Goal: Task Accomplishment & Management: Complete application form

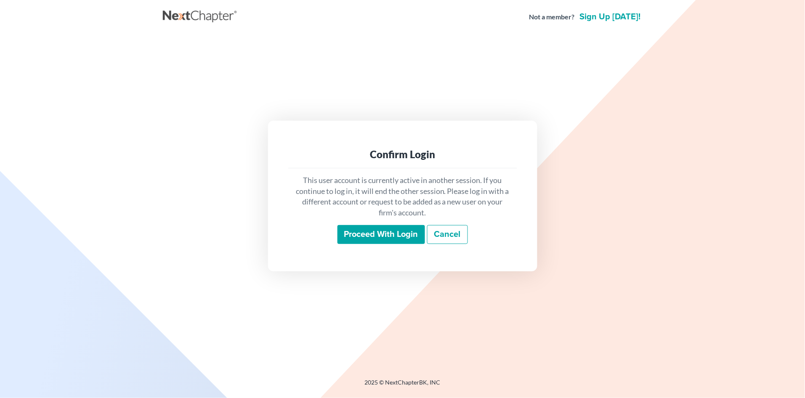
drag, startPoint x: 0, startPoint y: 0, endPoint x: 354, endPoint y: 226, distance: 419.8
click at [354, 226] on input "Proceed with login" at bounding box center [382, 234] width 88 height 19
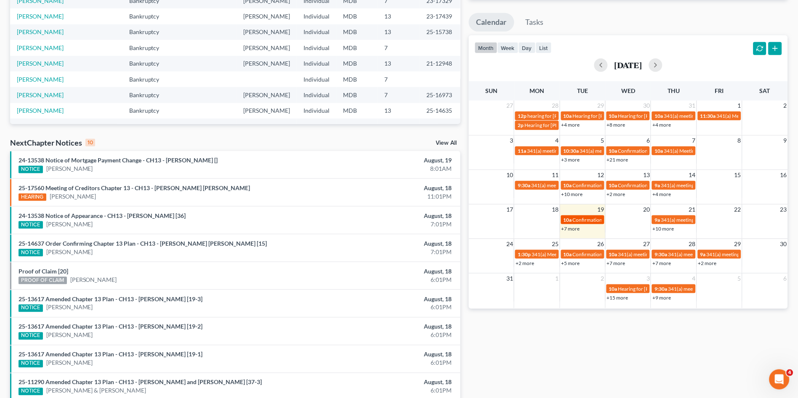
scroll to position [140, 0]
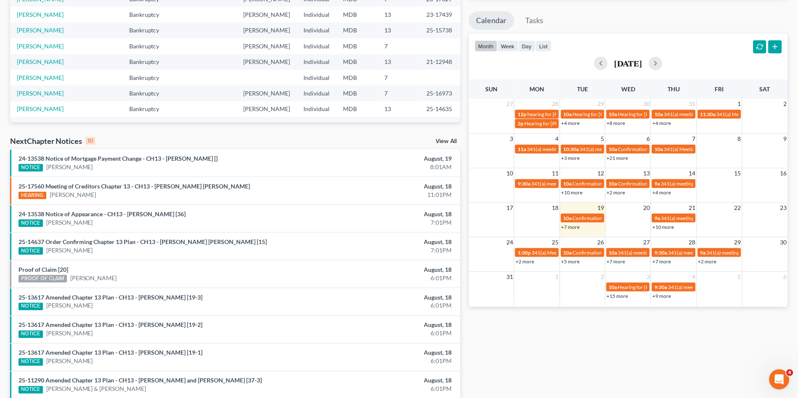
click at [577, 229] on link "+7 more" at bounding box center [571, 227] width 19 height 6
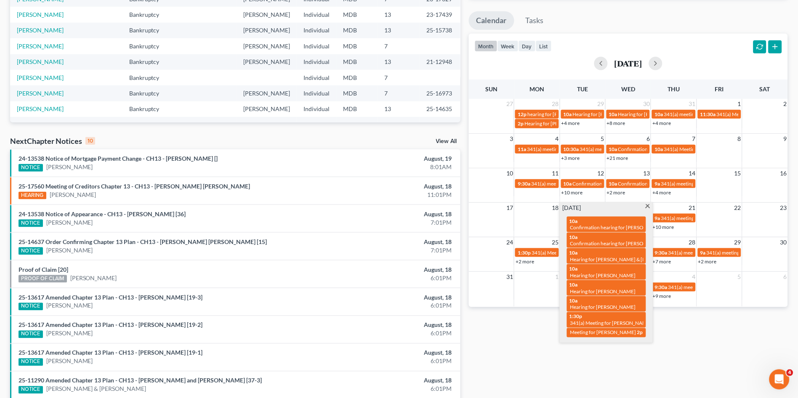
click at [547, 357] on div "Monthly Progress Bankruptcy Bankruptcy Consumer Protection Law Debt Immigration…" at bounding box center [629, 172] width 328 height 536
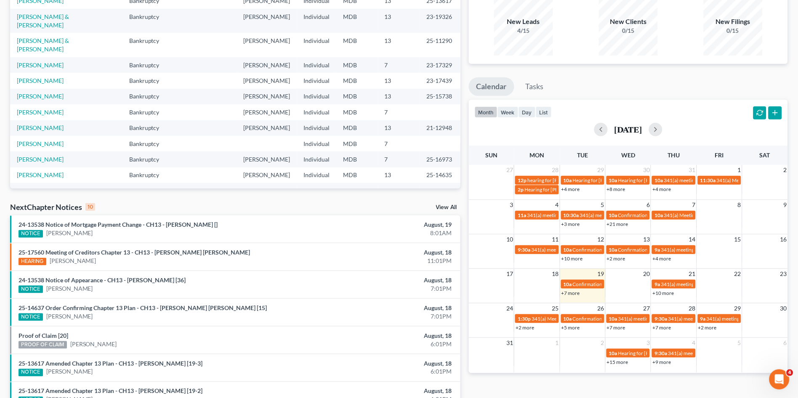
scroll to position [0, 0]
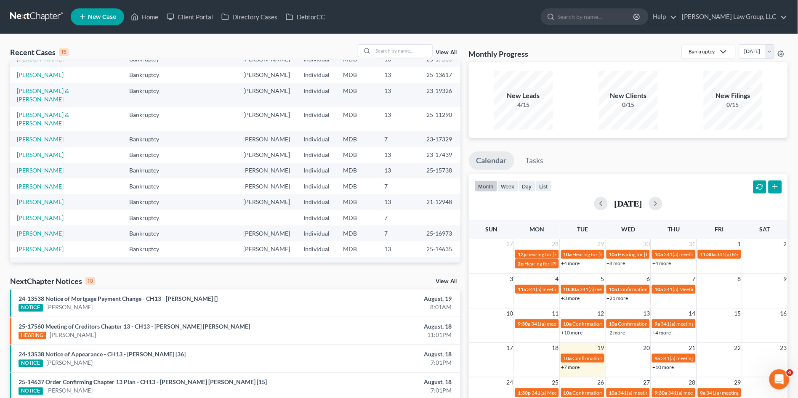
click at [37, 183] on link "[PERSON_NAME]" at bounding box center [40, 186] width 47 height 7
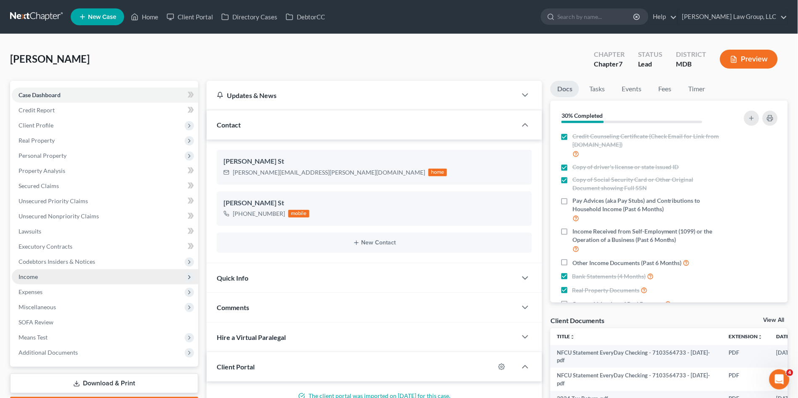
click at [47, 280] on span "Income" at bounding box center [105, 276] width 187 height 15
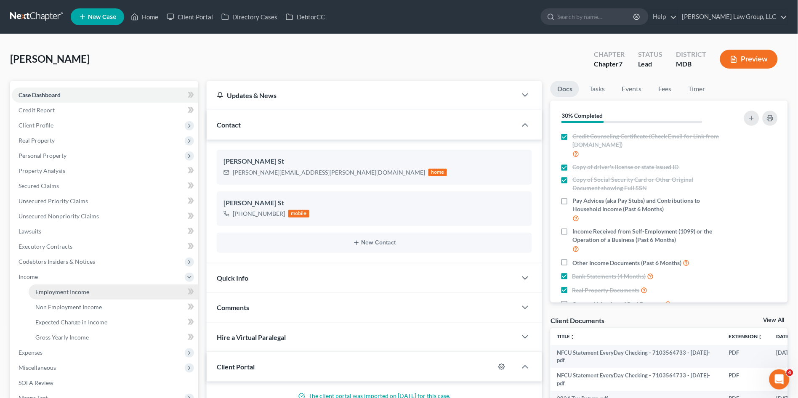
click at [48, 290] on span "Employment Income" at bounding box center [62, 291] width 54 height 7
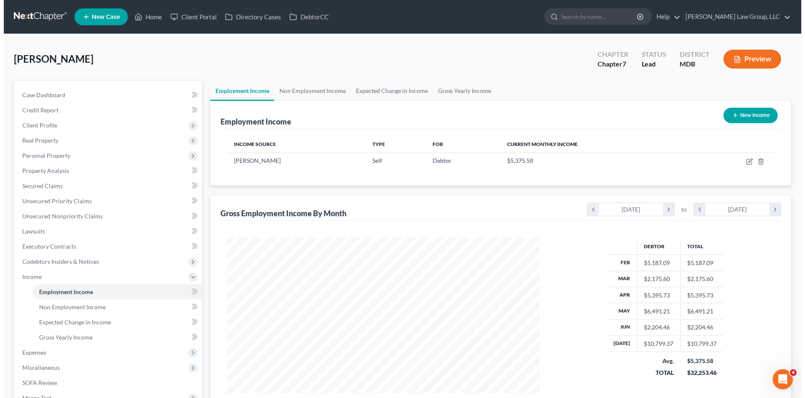
scroll to position [155, 329]
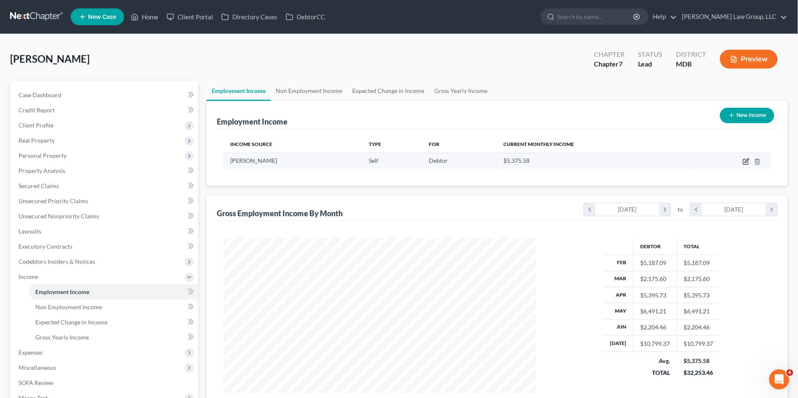
click at [747, 163] on icon "button" at bounding box center [746, 161] width 7 height 7
select select "1"
select select "42"
select select "0"
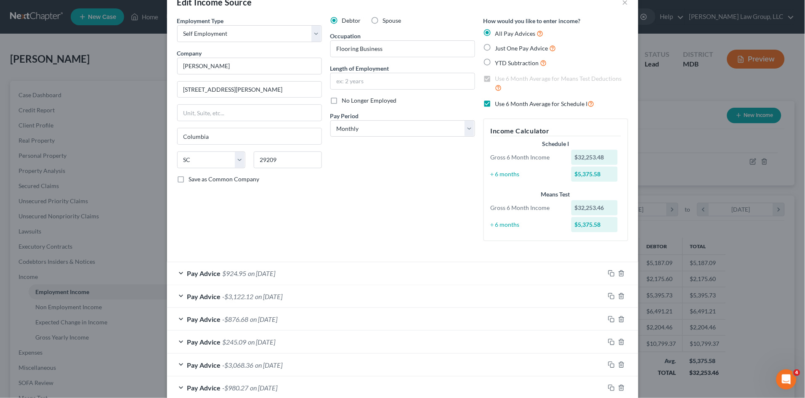
scroll to position [69, 0]
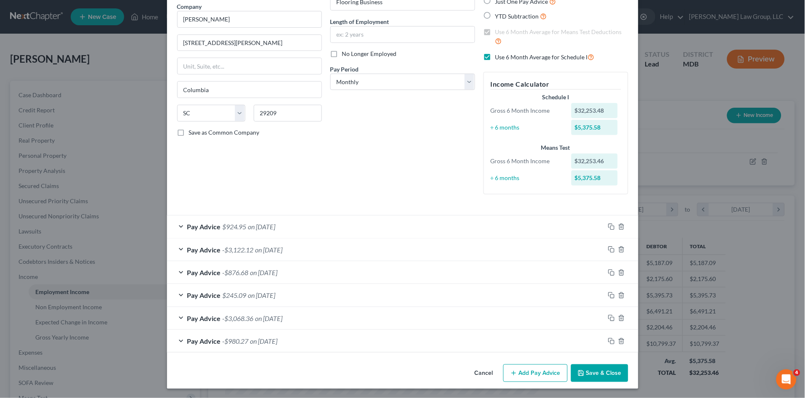
click at [334, 225] on div "Pay Advice $924.95 on 07/31/2025" at bounding box center [386, 227] width 438 height 22
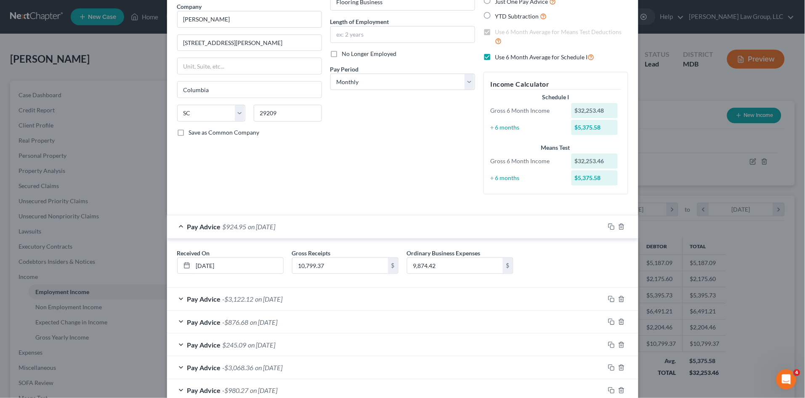
click at [334, 225] on div "Pay Advice $924.95 on 07/31/2025" at bounding box center [386, 227] width 438 height 22
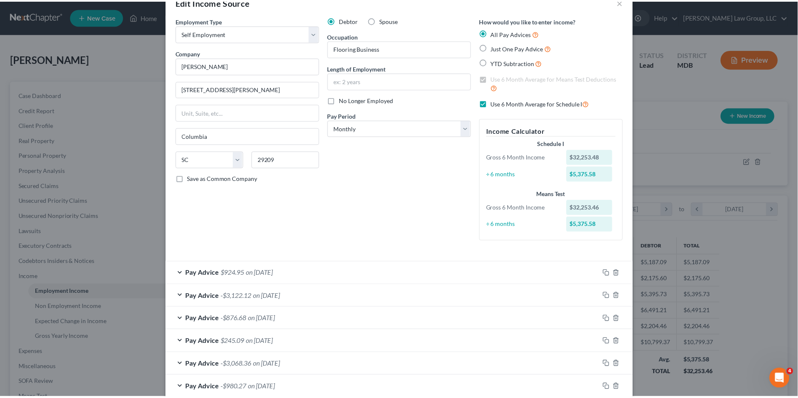
scroll to position [0, 0]
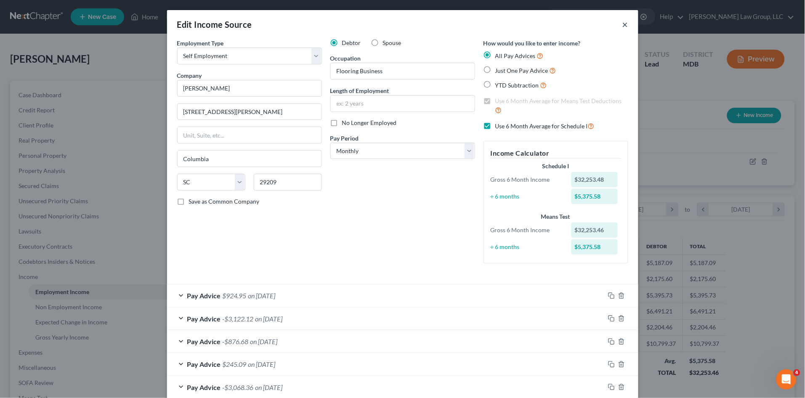
click at [623, 24] on button "×" at bounding box center [626, 24] width 6 height 10
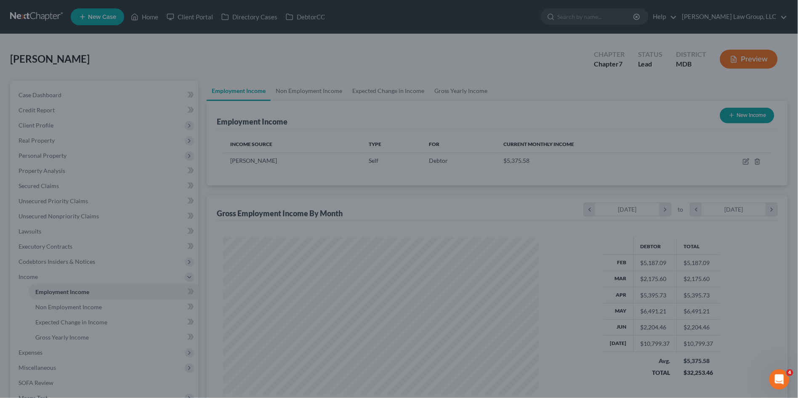
scroll to position [155, 329]
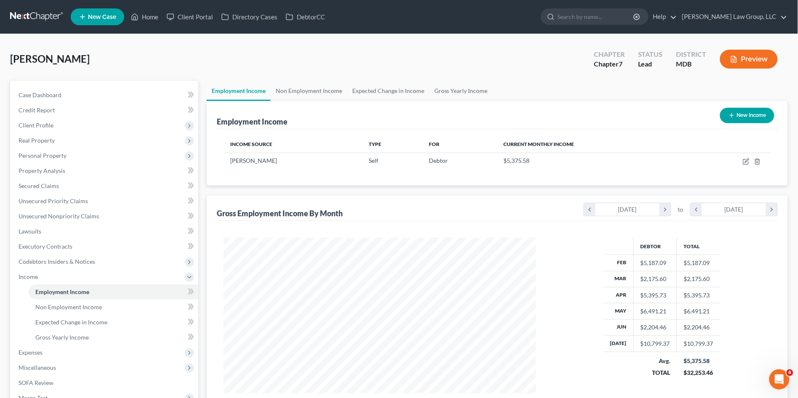
click at [765, 60] on button "Preview" at bounding box center [749, 59] width 58 height 19
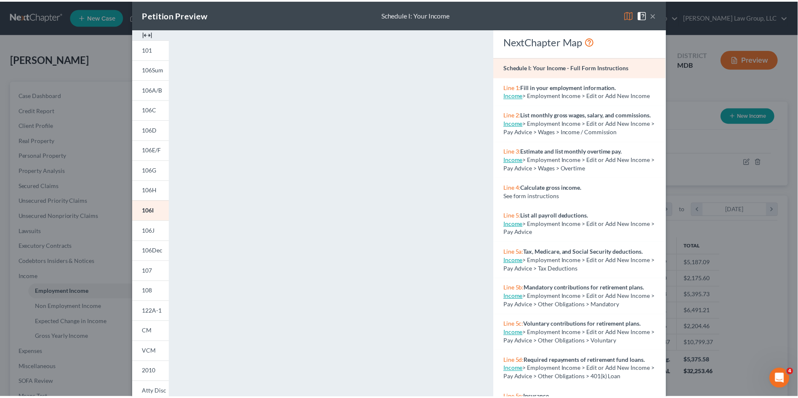
scroll to position [0, 0]
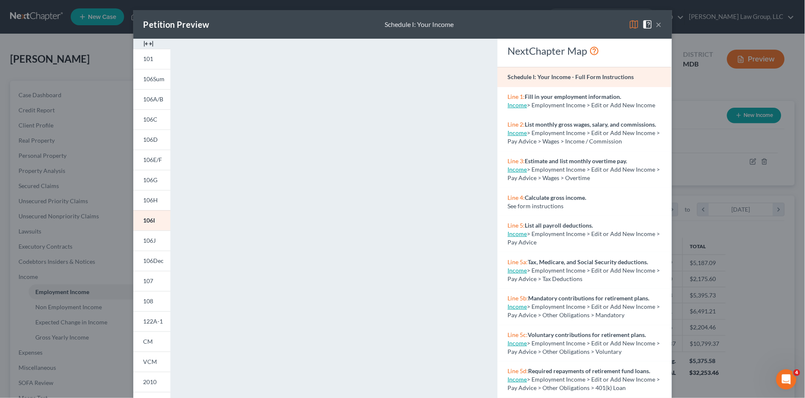
click at [656, 25] on button "×" at bounding box center [659, 24] width 6 height 10
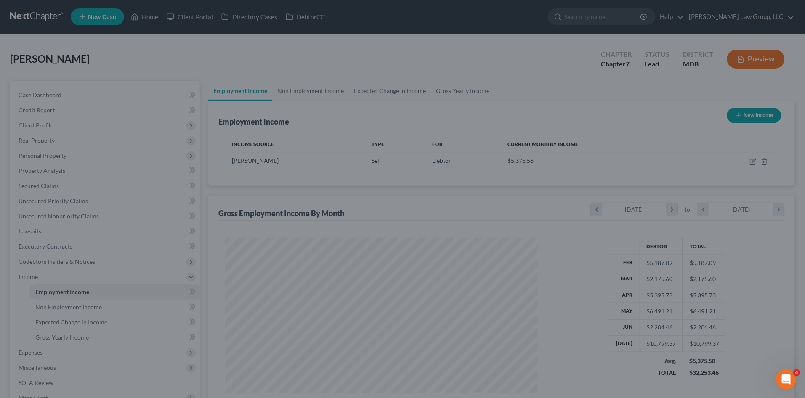
scroll to position [420900, 420726]
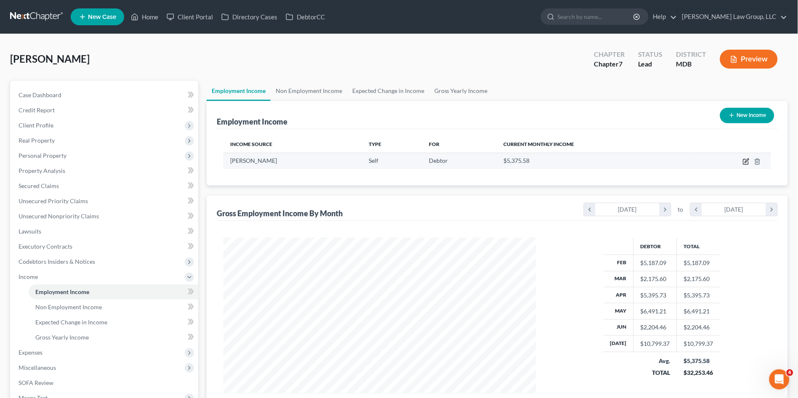
click at [747, 160] on icon "button" at bounding box center [747, 161] width 4 height 4
select select "1"
select select "42"
select select "0"
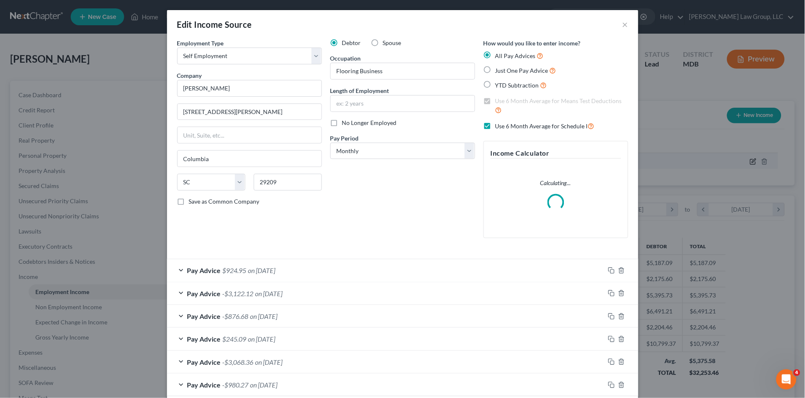
scroll to position [157, 333]
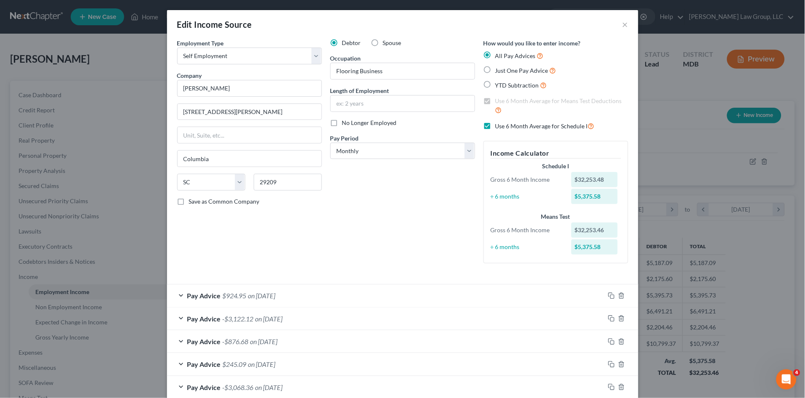
click at [350, 267] on div "Debtor Spouse Occupation Flooring Business Length of Employment No Longer Emplo…" at bounding box center [402, 155] width 153 height 232
click at [347, 293] on div "Pay Advice $924.95 on 07/31/2025" at bounding box center [386, 296] width 438 height 22
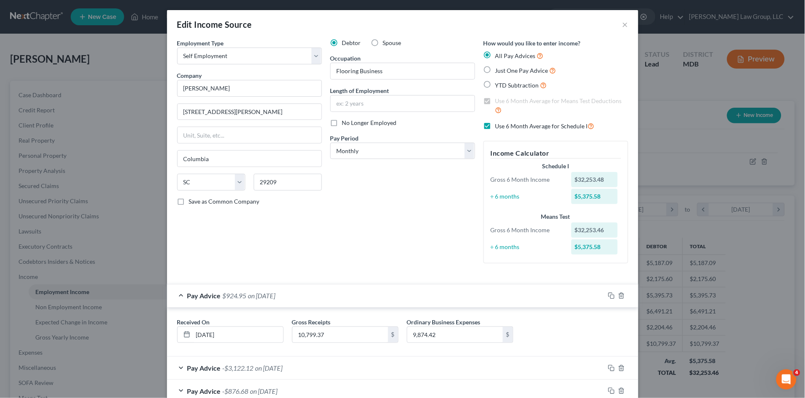
click at [347, 293] on div "Pay Advice $924.95 on 07/31/2025" at bounding box center [386, 296] width 438 height 22
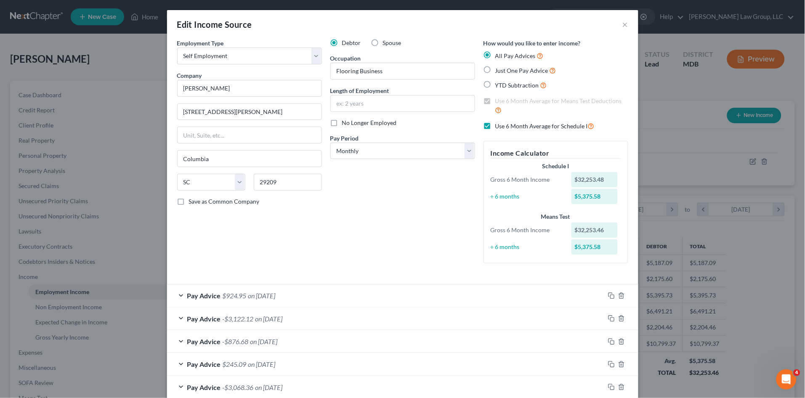
click at [496, 124] on label "Use 6 Month Average for Schedule I" at bounding box center [545, 126] width 99 height 10
click at [499, 124] on input "Use 6 Month Average for Schedule I" at bounding box center [501, 123] width 5 height 5
click at [496, 124] on label "Use 6 Month Average for Schedule I" at bounding box center [545, 126] width 99 height 10
click at [499, 124] on input "Use 6 Month Average for Schedule I" at bounding box center [501, 123] width 5 height 5
checkbox input "true"
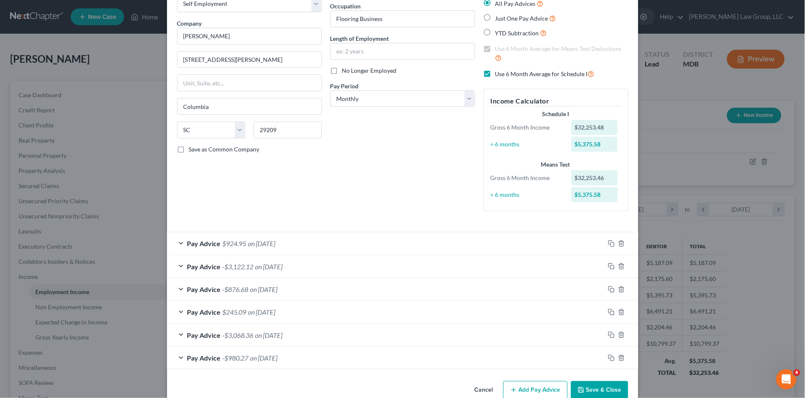
scroll to position [69, 0]
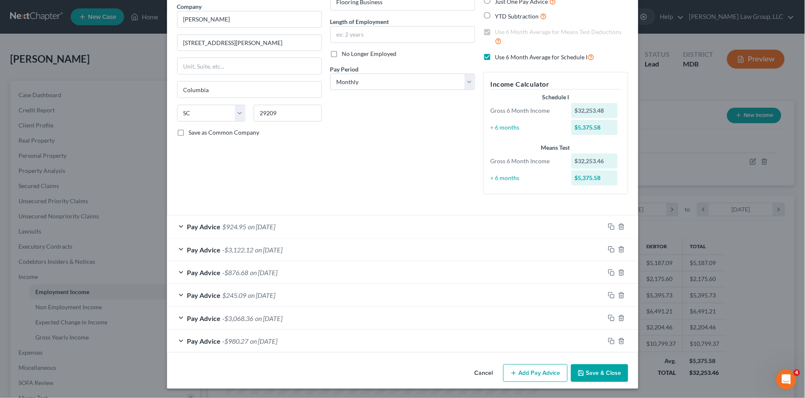
click at [284, 171] on div "Employment Type * Select Full or Part Time Employment Self Employment Company *…" at bounding box center [249, 86] width 153 height 232
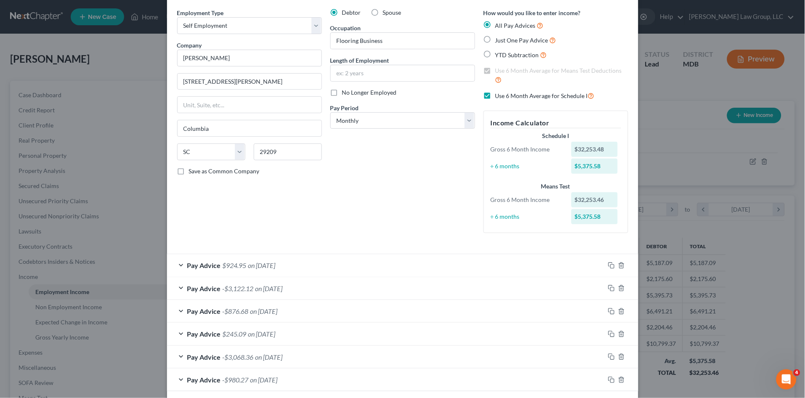
scroll to position [47, 0]
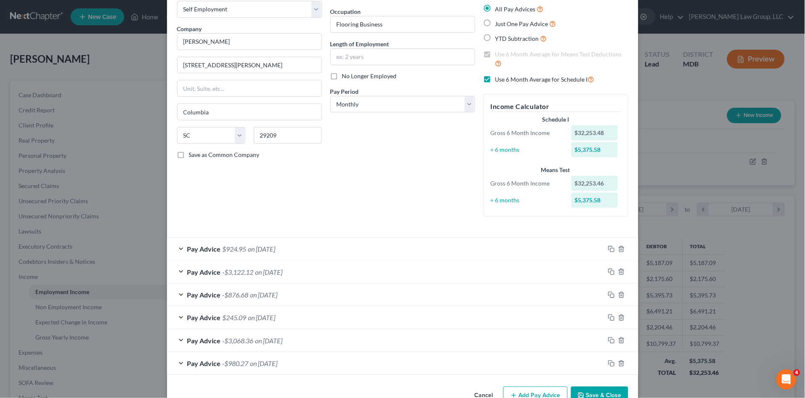
click at [327, 207] on div "Debtor Spouse Occupation Flooring Business Length of Employment No Longer Emplo…" at bounding box center [402, 108] width 153 height 232
click at [351, 194] on div "Debtor Spouse Occupation Flooring Business Length of Employment No Longer Emplo…" at bounding box center [402, 108] width 153 height 232
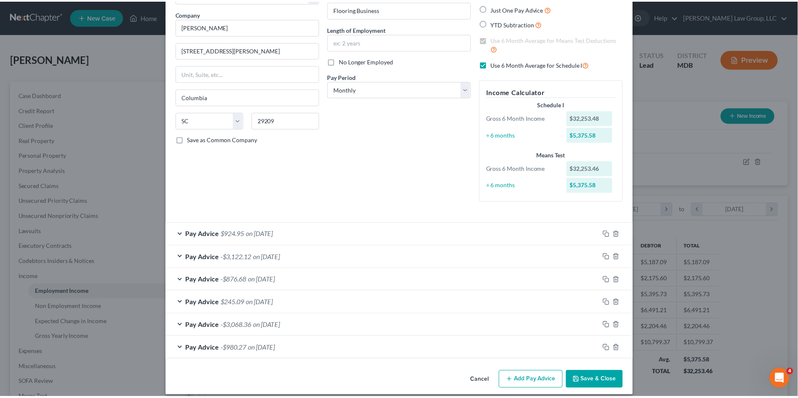
scroll to position [69, 0]
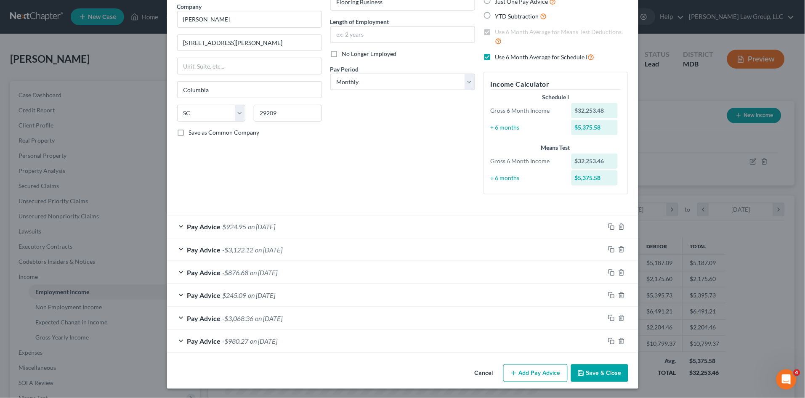
click at [582, 370] on button "Save & Close" at bounding box center [599, 374] width 57 height 18
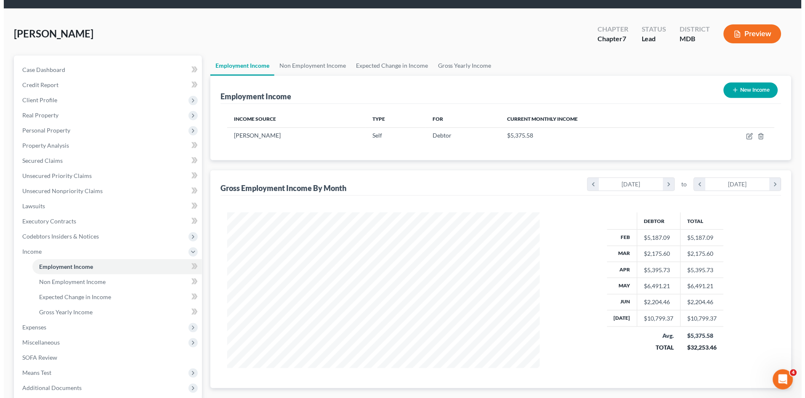
scroll to position [47, 0]
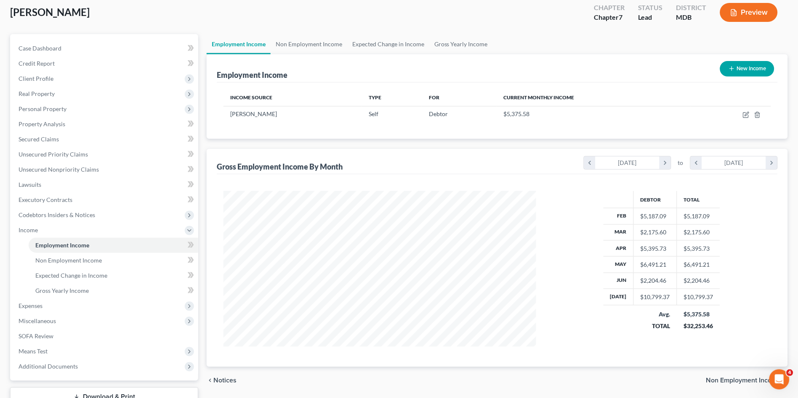
drag, startPoint x: 754, startPoint y: 67, endPoint x: 696, endPoint y: 38, distance: 65.2
click at [692, 42] on ui-view "Employment Income Non Employment Income Expected Change in Income Gross Yearly …" at bounding box center [497, 214] width 581 height 360
click at [739, 12] on button "Preview" at bounding box center [749, 12] width 58 height 19
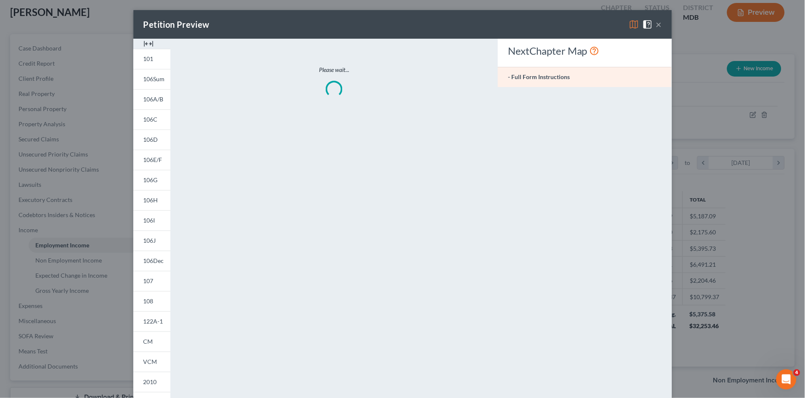
scroll to position [157, 333]
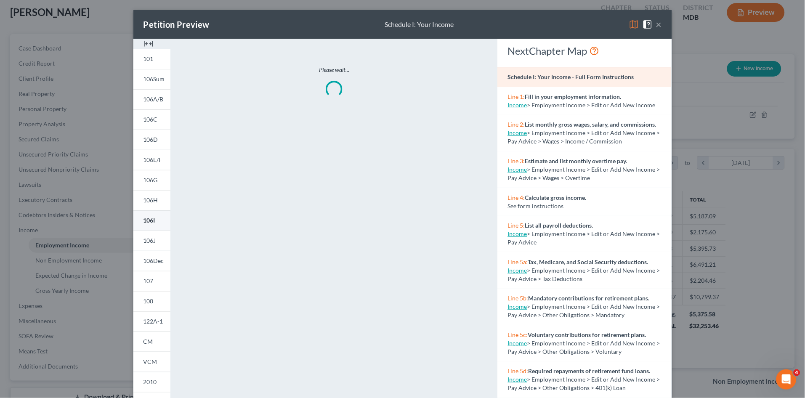
click at [144, 219] on span "106I" at bounding box center [150, 220] width 12 height 7
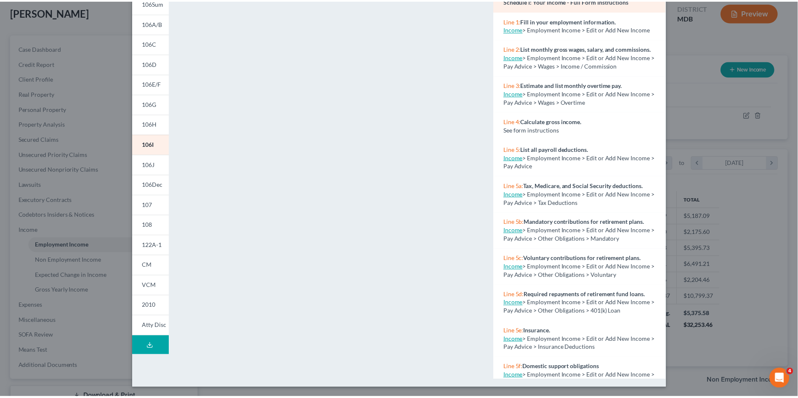
scroll to position [0, 0]
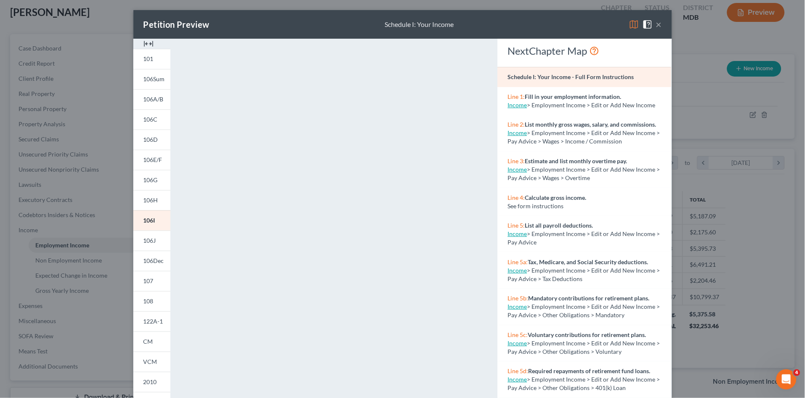
click at [656, 24] on button "×" at bounding box center [659, 24] width 6 height 10
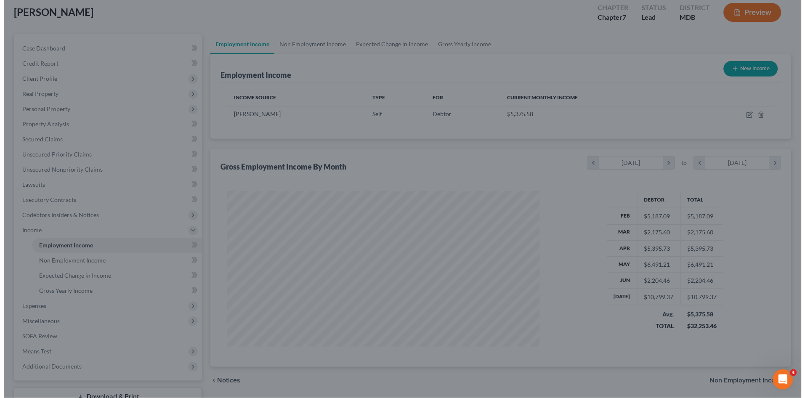
scroll to position [420900, 420726]
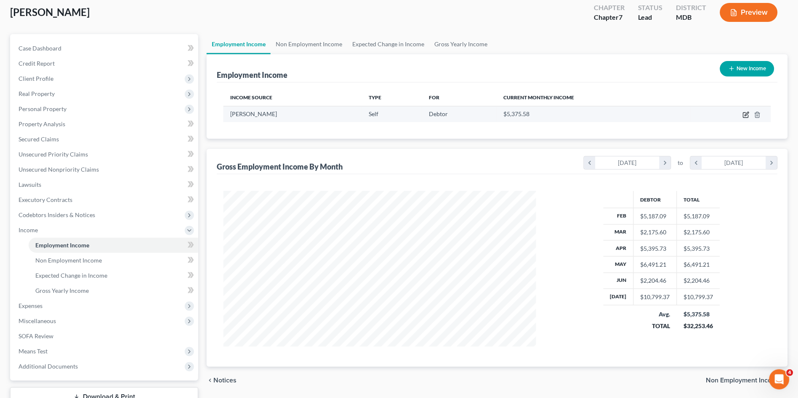
click at [747, 116] on icon "button" at bounding box center [746, 115] width 7 height 7
select select "1"
select select "42"
select select "0"
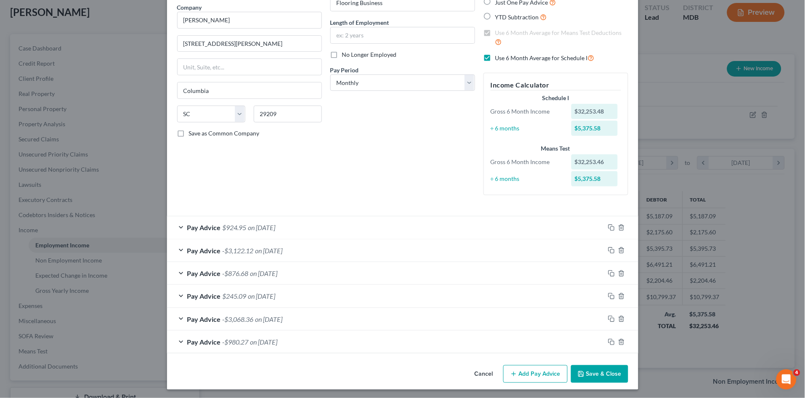
scroll to position [69, 0]
click at [327, 344] on div "Pay Advice -$980.27 on 02/28/2025" at bounding box center [386, 341] width 438 height 22
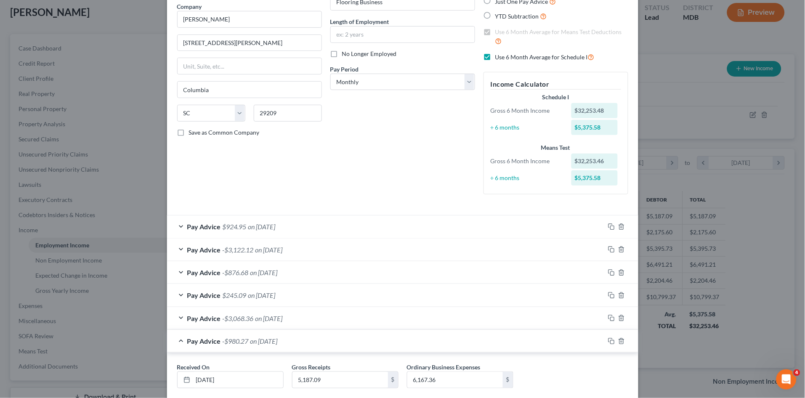
click at [327, 344] on div "Pay Advice -$980.27 on 02/28/2025" at bounding box center [386, 341] width 438 height 22
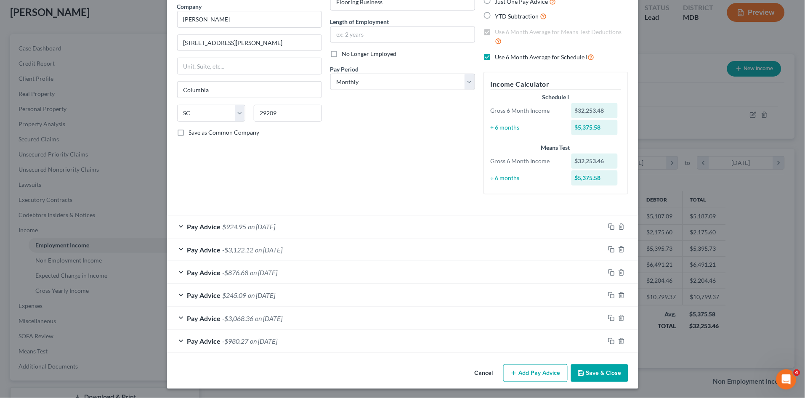
click at [529, 376] on button "Add Pay Advice" at bounding box center [536, 374] width 64 height 18
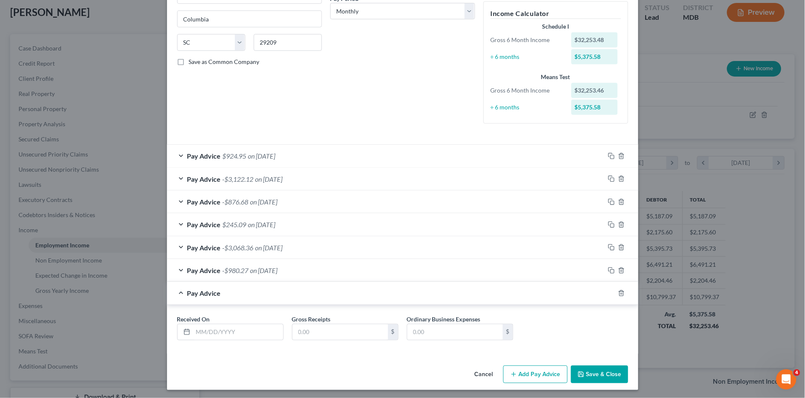
scroll to position [141, 0]
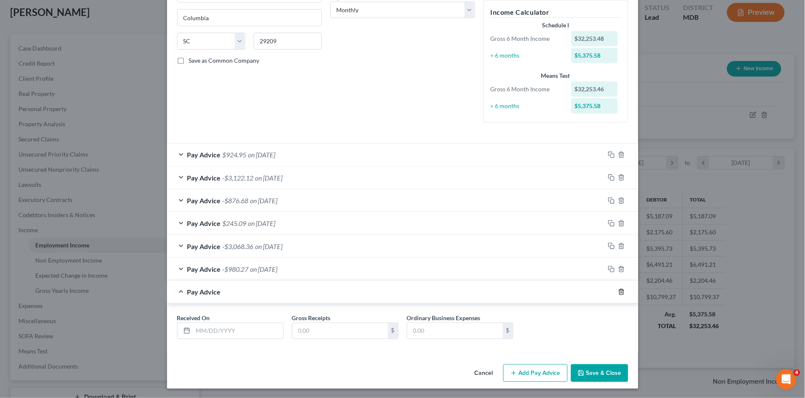
click at [619, 291] on icon "button" at bounding box center [622, 292] width 7 height 7
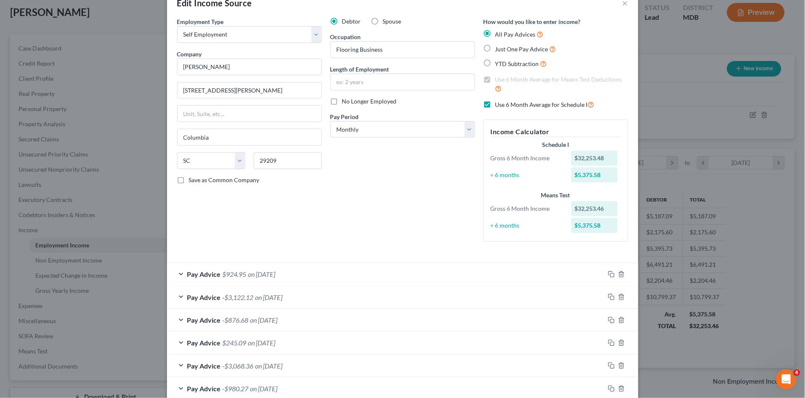
scroll to position [0, 0]
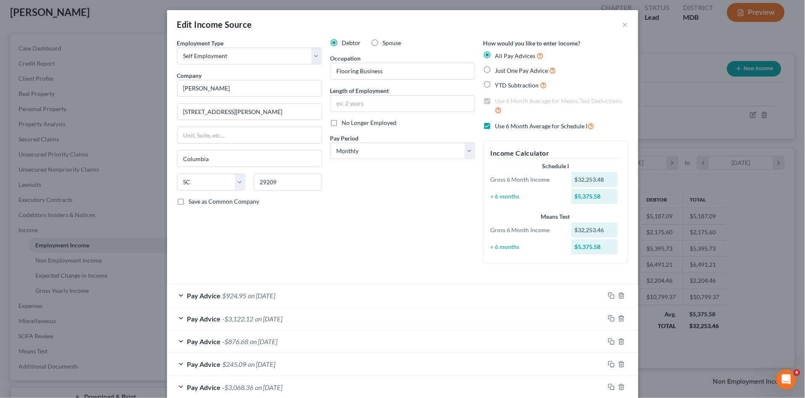
click at [384, 223] on div "Debtor Spouse Occupation Flooring Business Length of Employment No Longer Emplo…" at bounding box center [402, 155] width 153 height 232
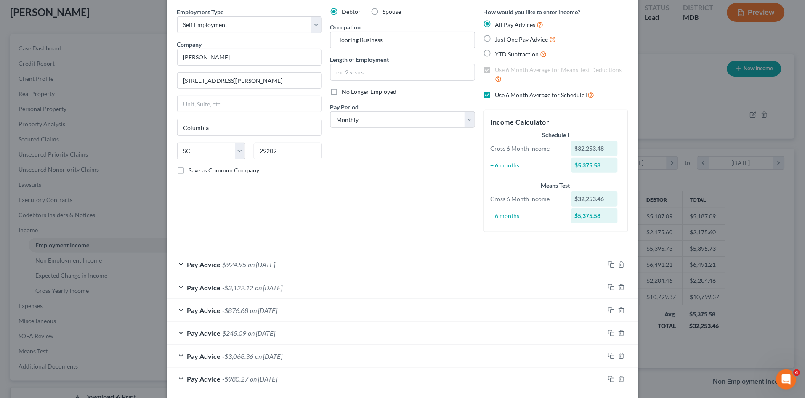
scroll to position [47, 0]
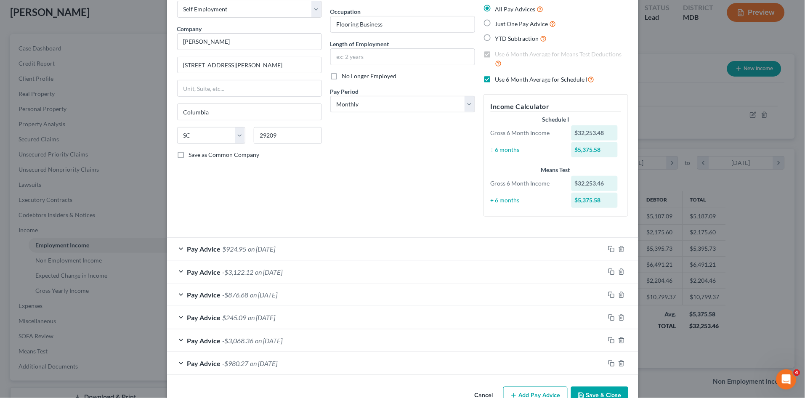
click at [496, 80] on label "Use 6 Month Average for Schedule I" at bounding box center [545, 80] width 99 height 10
click at [499, 80] on input "Use 6 Month Average for Schedule I" at bounding box center [501, 77] width 5 height 5
checkbox input "false"
click at [417, 157] on div "Debtor Spouse Occupation Flooring Business Length of Employment No Longer Emplo…" at bounding box center [402, 108] width 153 height 232
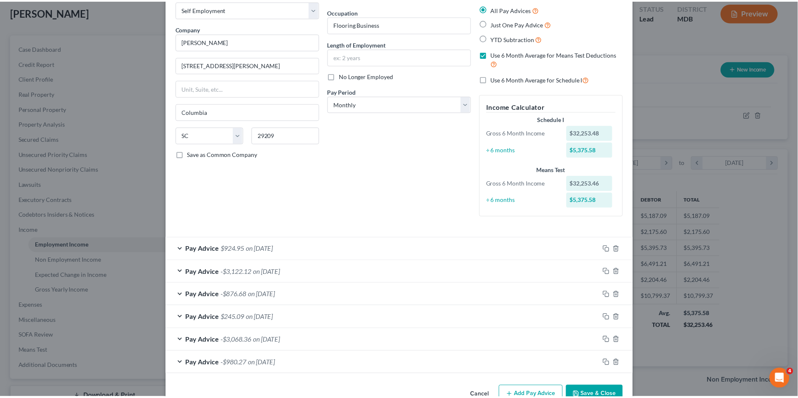
scroll to position [69, 0]
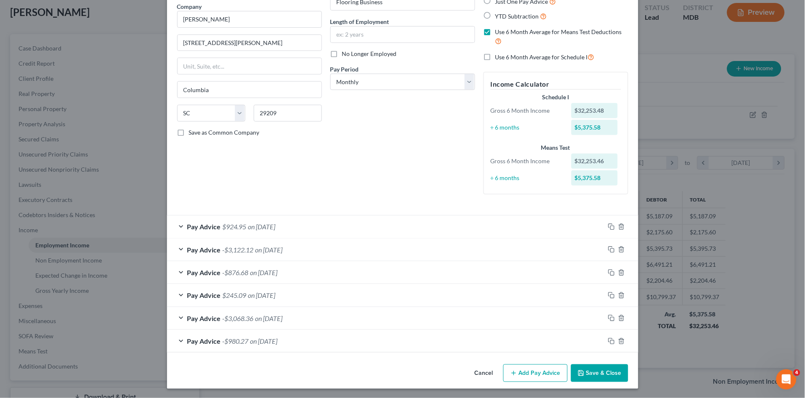
click at [584, 376] on button "Save & Close" at bounding box center [599, 374] width 57 height 18
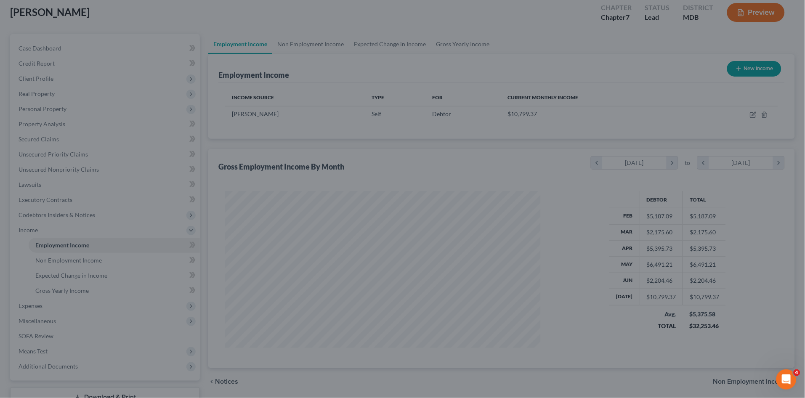
scroll to position [420900, 420726]
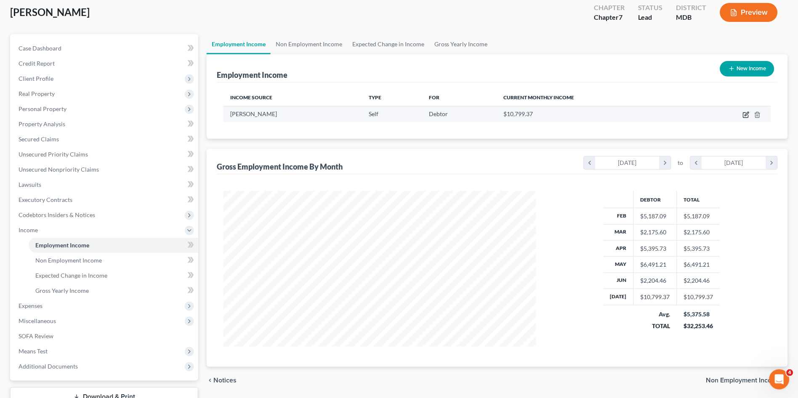
click at [744, 115] on icon "button" at bounding box center [746, 115] width 7 height 7
select select "1"
select select "42"
select select "0"
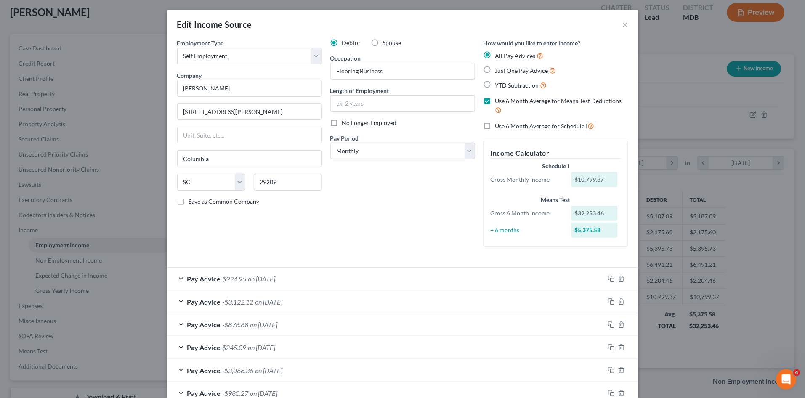
scroll to position [52, 0]
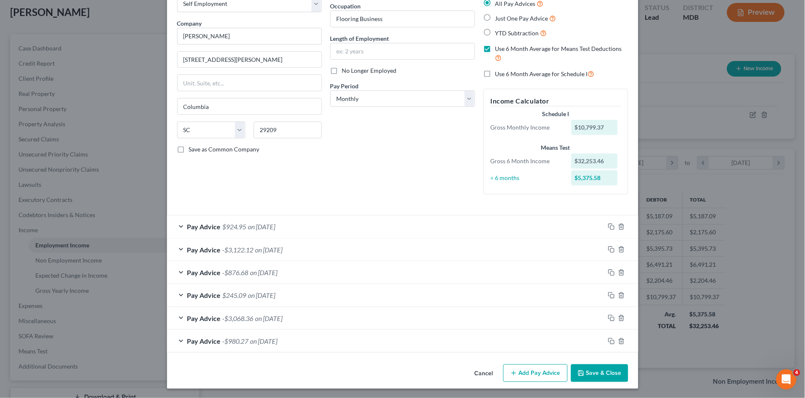
click at [535, 374] on button "Add Pay Advice" at bounding box center [536, 374] width 64 height 18
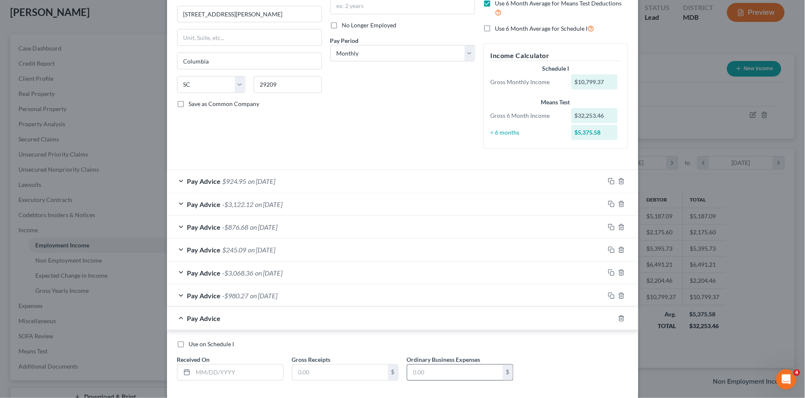
scroll to position [139, 0]
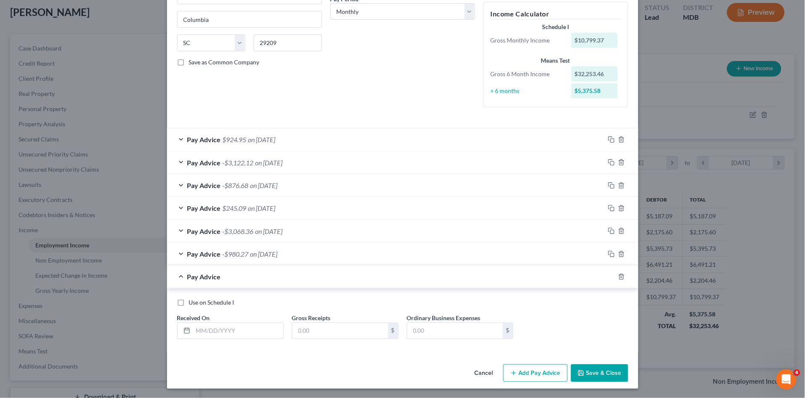
drag, startPoint x: 177, startPoint y: 305, endPoint x: 192, endPoint y: 306, distance: 15.6
click at [189, 305] on label "Use on Schedule I" at bounding box center [211, 303] width 45 height 8
click at [192, 304] on input "Use on Schedule I" at bounding box center [194, 301] width 5 height 5
checkbox input "true"
click at [223, 332] on input "text" at bounding box center [238, 331] width 90 height 16
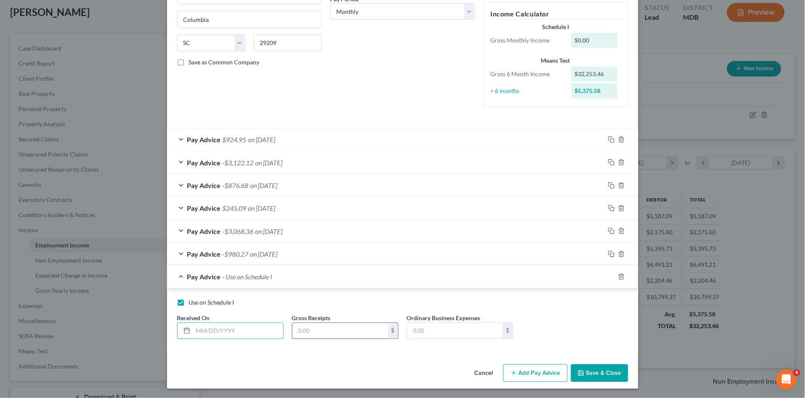
click at [326, 329] on input "text" at bounding box center [341, 331] width 96 height 16
type input "1,663.52"
click at [577, 324] on div "Use on Schedule I Received On * Gross Receipts 1,663.52 $ Ordinary Business Exp…" at bounding box center [403, 323] width 460 height 48
click at [606, 367] on button "Save & Close" at bounding box center [599, 374] width 57 height 18
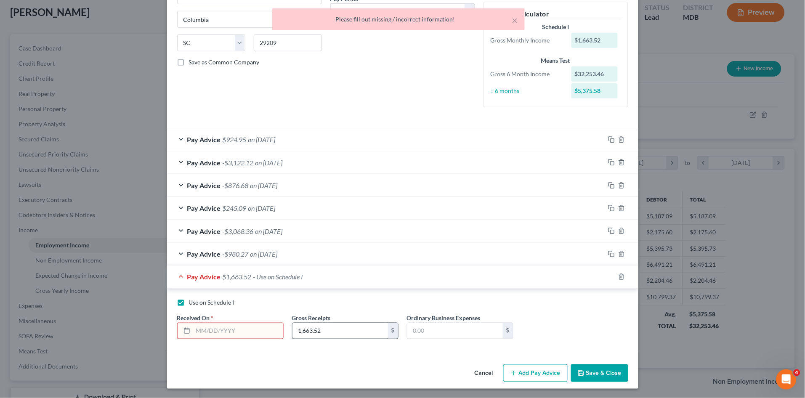
drag, startPoint x: 204, startPoint y: 328, endPoint x: 293, endPoint y: 339, distance: 90.3
click at [204, 328] on input "text" at bounding box center [238, 331] width 90 height 16
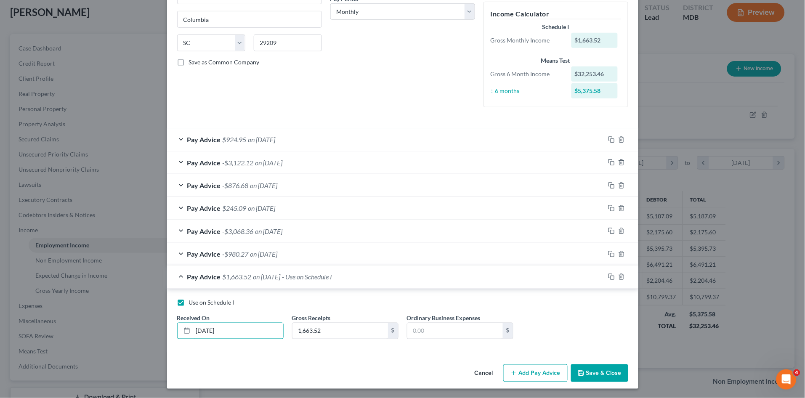
type input "07/31/2025"
click at [591, 373] on button "Save & Close" at bounding box center [599, 374] width 57 height 18
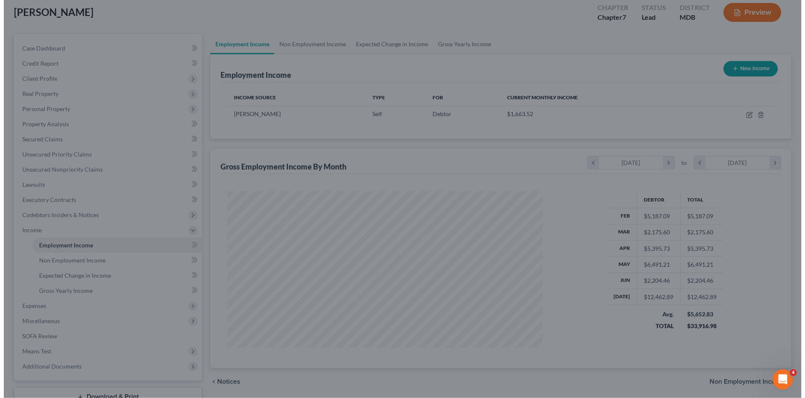
scroll to position [420900, 420726]
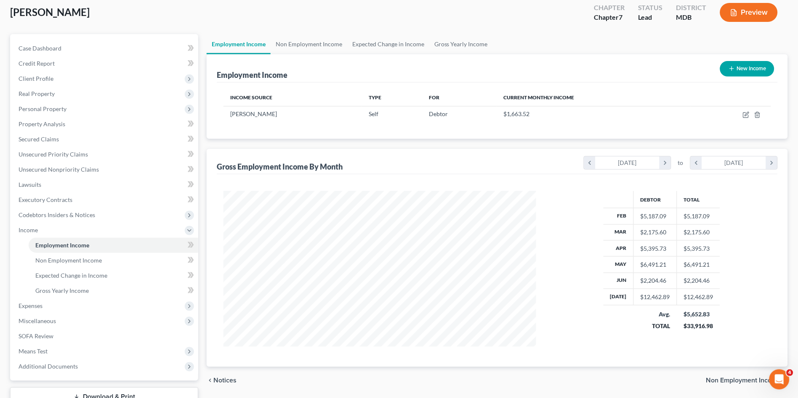
click at [759, 11] on button "Preview" at bounding box center [749, 12] width 58 height 19
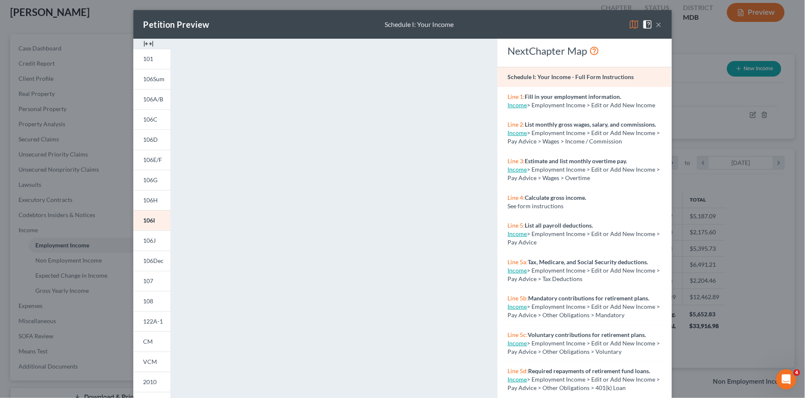
click at [656, 24] on button "×" at bounding box center [659, 24] width 6 height 10
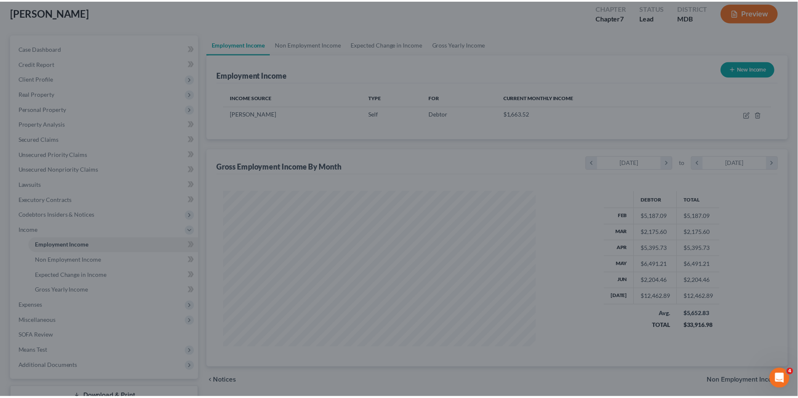
scroll to position [420900, 420726]
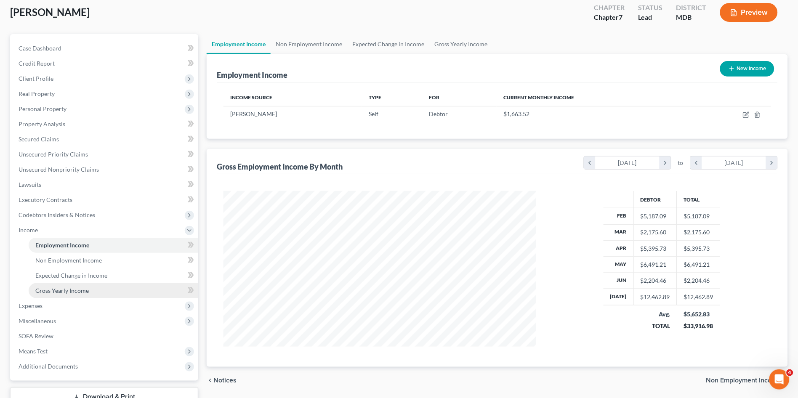
click at [67, 289] on span "Gross Yearly Income" at bounding box center [61, 290] width 53 height 7
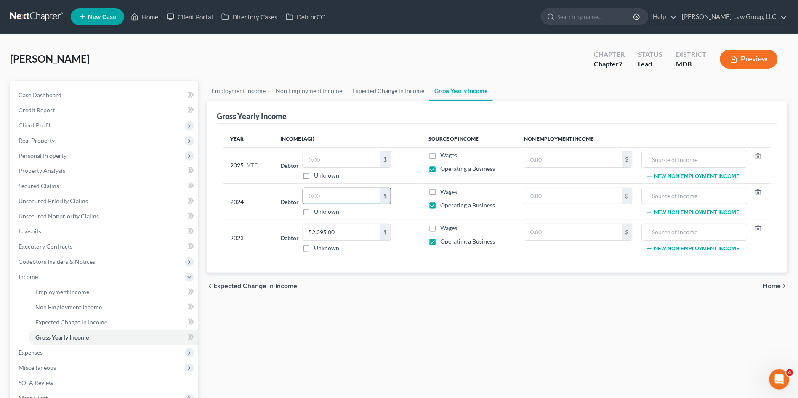
click at [316, 195] on input "text" at bounding box center [341, 196] width 77 height 16
type input "63,297.00"
click at [361, 307] on div "Employment Income Non Employment Income Expected Change in Income Gross Yearly …" at bounding box center [498, 278] width 590 height 395
click at [338, 165] on input "text" at bounding box center [341, 160] width 77 height 16
click at [338, 160] on input "text" at bounding box center [341, 160] width 77 height 16
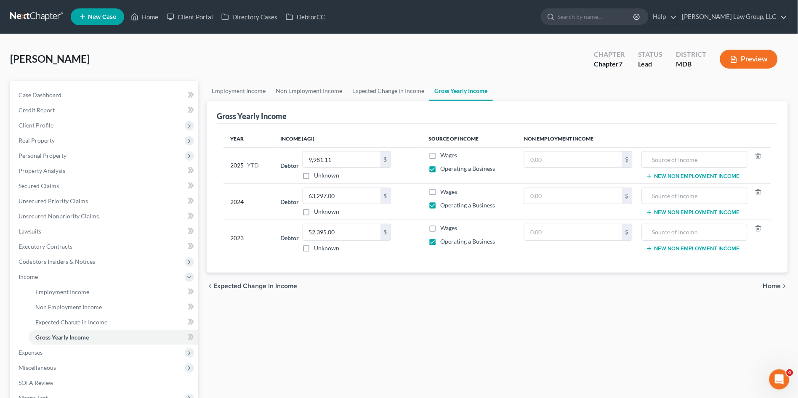
click at [434, 349] on div "Employment Income Non Employment Income Expected Change in Income Gross Yearly …" at bounding box center [498, 278] width 590 height 395
click at [414, 312] on div "Employment Income Non Employment Income Expected Change in Income Gross Yearly …" at bounding box center [498, 278] width 590 height 395
click at [416, 314] on div "Employment Income Non Employment Income Expected Change in Income Gross Yearly …" at bounding box center [498, 278] width 590 height 395
click at [354, 158] on input "9,981.11" at bounding box center [341, 160] width 77 height 16
type input "32,253.00"
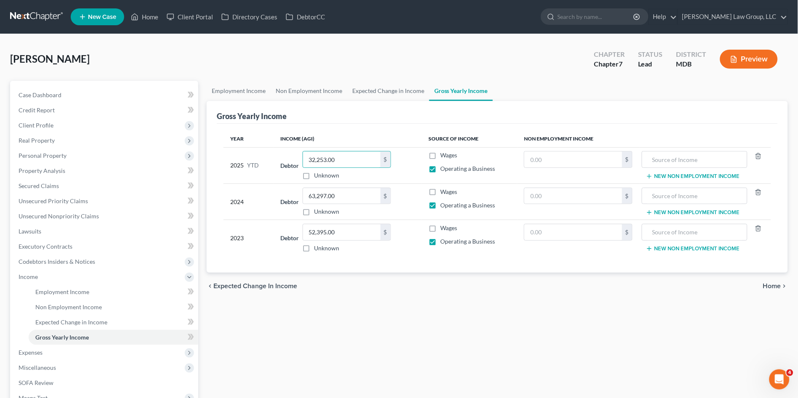
click at [353, 316] on div "Employment Income Non Employment Income Expected Change in Income Gross Yearly …" at bounding box center [498, 278] width 590 height 395
click at [227, 89] on link "Employment Income" at bounding box center [239, 91] width 64 height 20
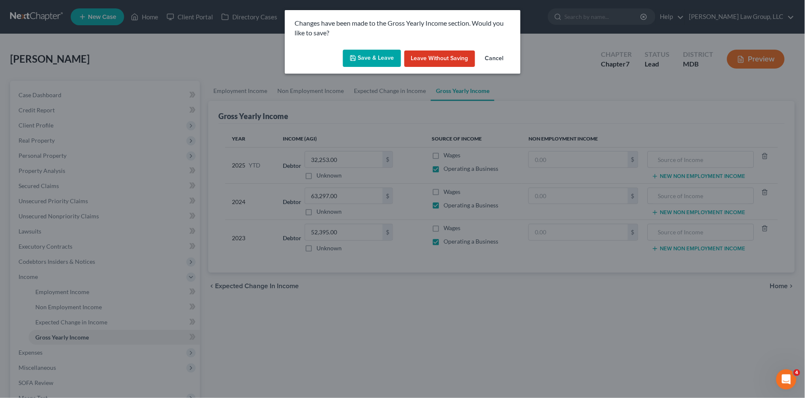
click at [373, 54] on button "Save & Leave" at bounding box center [372, 59] width 58 height 18
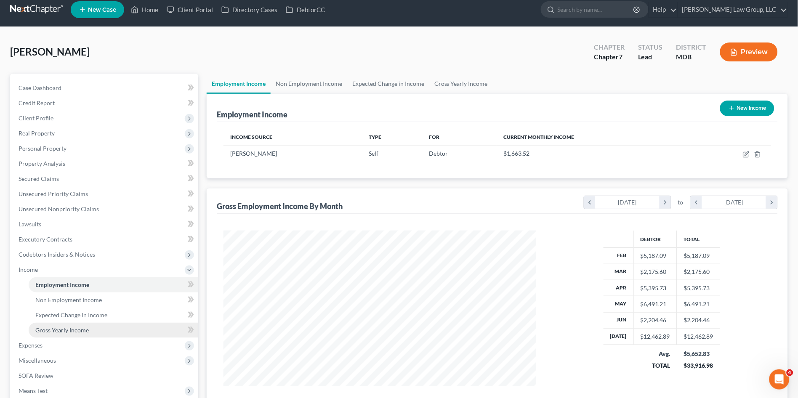
scroll to position [93, 0]
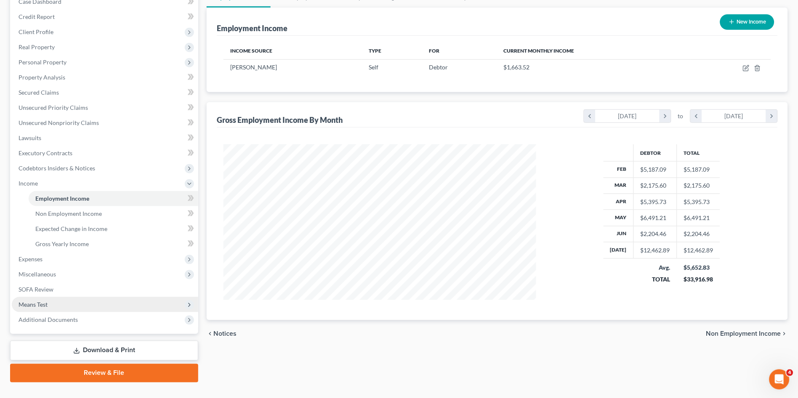
click at [40, 301] on span "Means Test" at bounding box center [33, 304] width 29 height 7
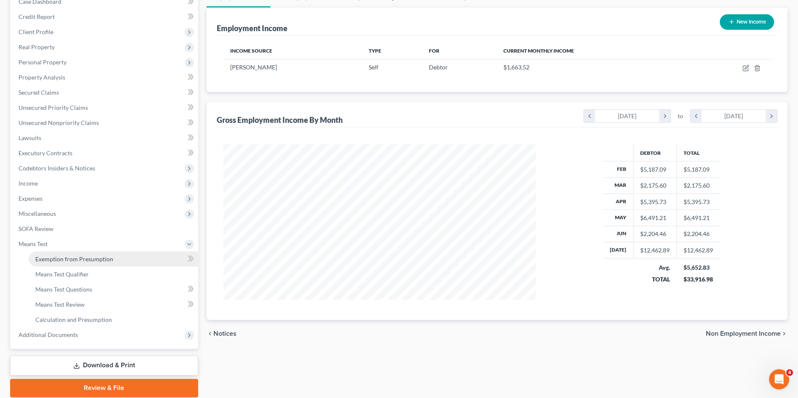
click at [51, 256] on span "Exemption from Presumption" at bounding box center [74, 259] width 78 height 7
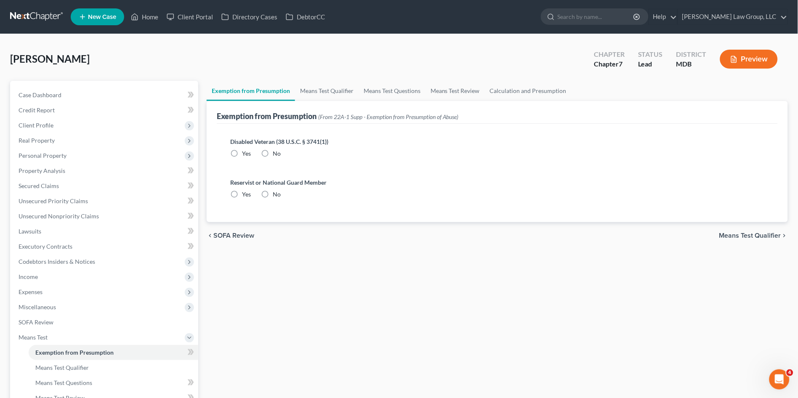
click at [273, 152] on label "No" at bounding box center [277, 153] width 8 height 8
click at [276, 152] on input "No" at bounding box center [278, 151] width 5 height 5
radio input "true"
click at [273, 194] on label "No" at bounding box center [277, 194] width 8 height 8
click at [276, 194] on input "No" at bounding box center [278, 192] width 5 height 5
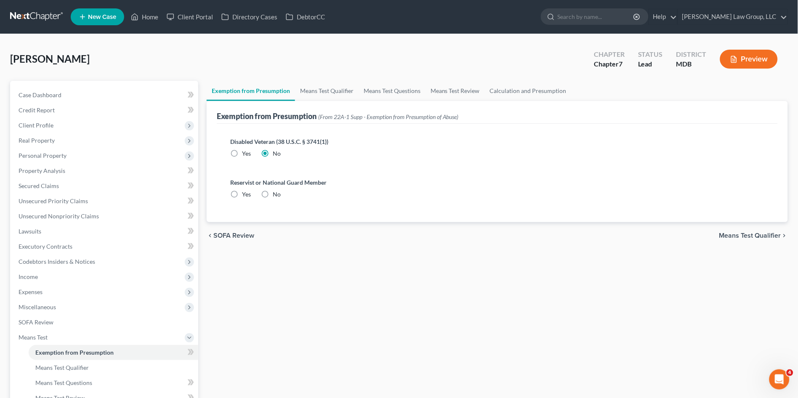
radio input "true"
click at [314, 91] on link "Means Test Qualifier" at bounding box center [327, 91] width 64 height 20
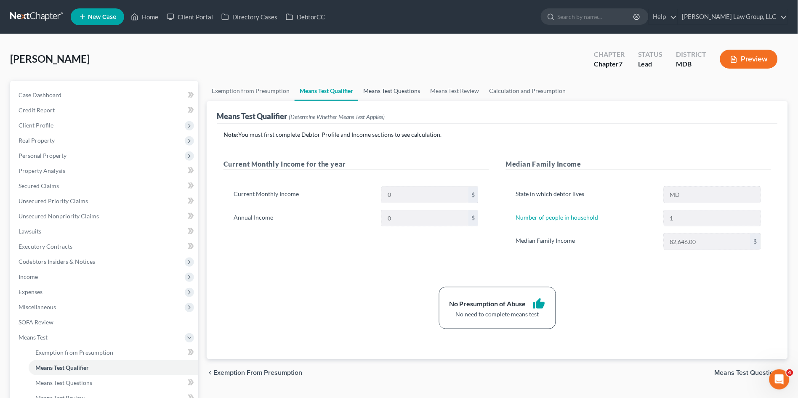
click at [384, 86] on link "Means Test Questions" at bounding box center [391, 91] width 67 height 20
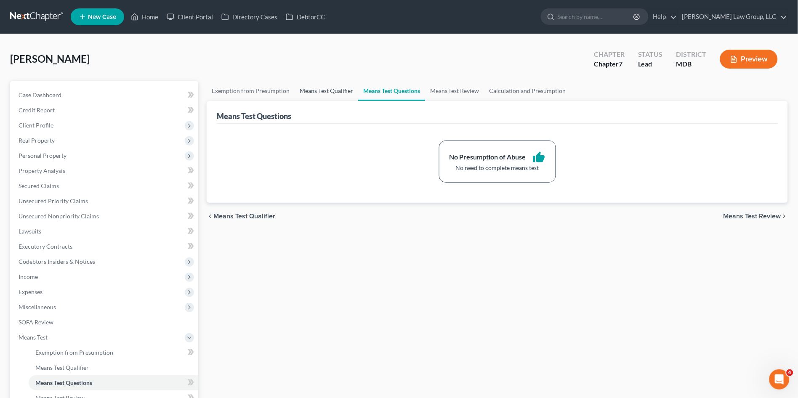
click at [329, 90] on link "Means Test Qualifier" at bounding box center [327, 91] width 64 height 20
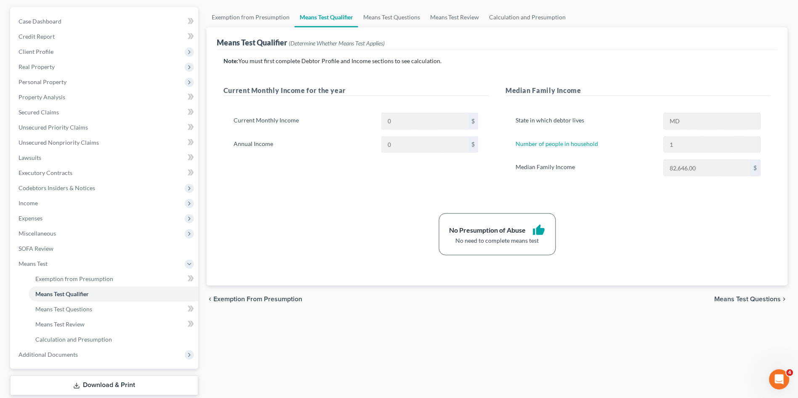
scroll to position [124, 0]
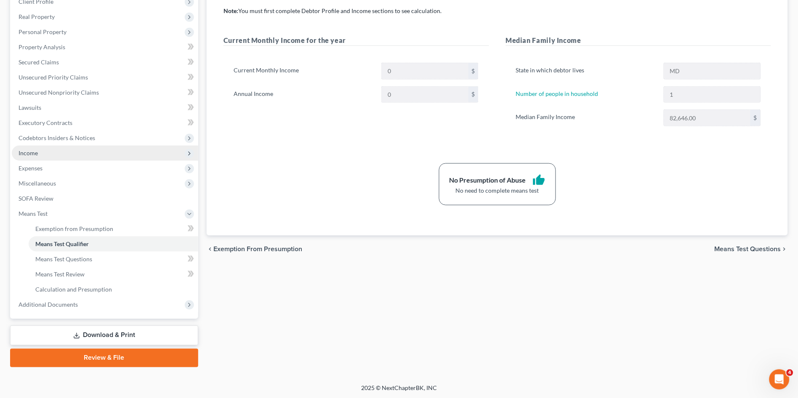
click at [51, 152] on span "Income" at bounding box center [105, 153] width 187 height 15
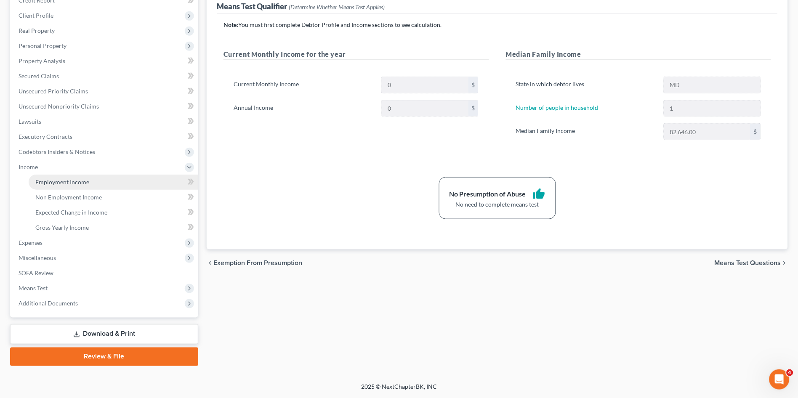
scroll to position [109, 0]
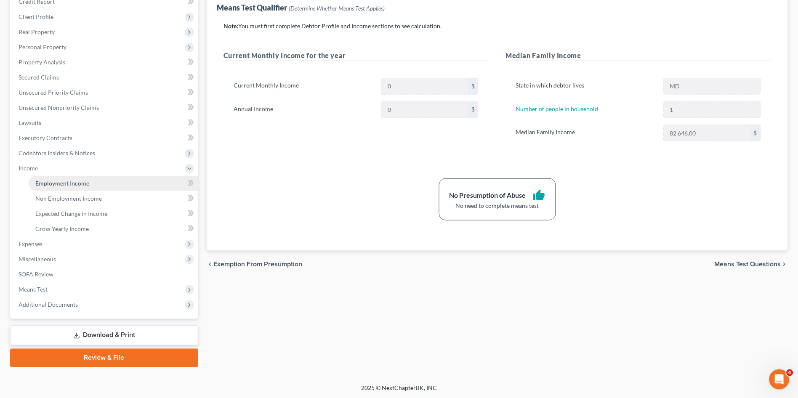
click at [67, 184] on span "Employment Income" at bounding box center [62, 183] width 54 height 7
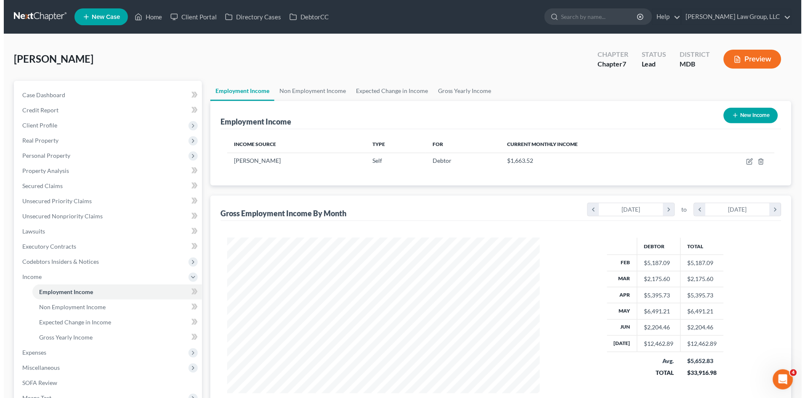
scroll to position [155, 329]
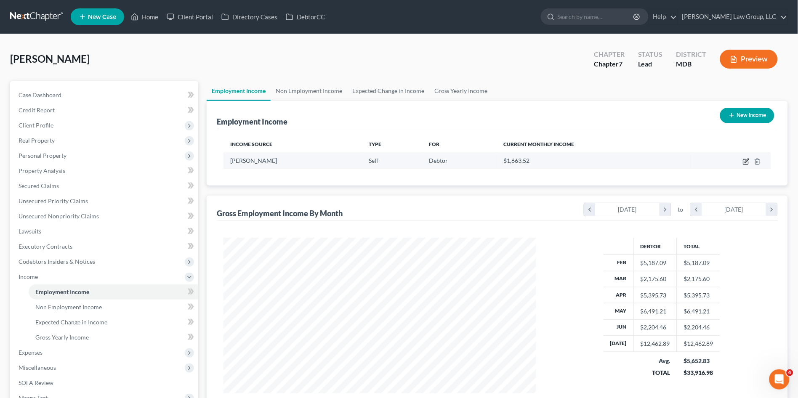
click at [745, 160] on icon "button" at bounding box center [746, 161] width 7 height 7
select select "1"
select select "42"
select select "0"
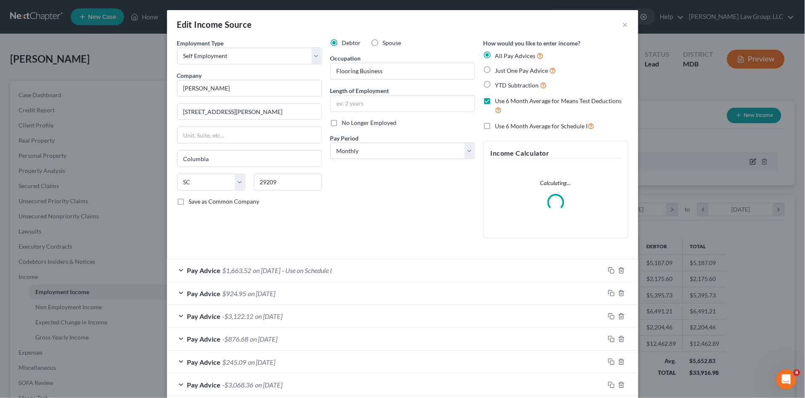
scroll to position [157, 333]
click at [496, 128] on label "Use 6 Month Average for Schedule I" at bounding box center [545, 126] width 99 height 10
click at [499, 127] on input "Use 6 Month Average for Schedule I" at bounding box center [501, 123] width 5 height 5
checkbox input "true"
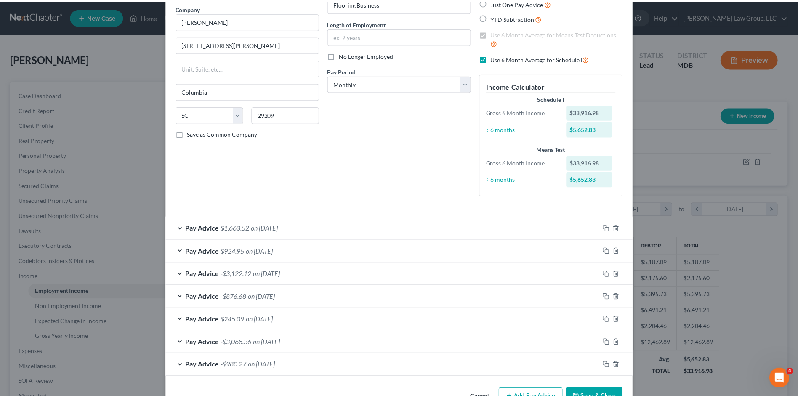
scroll to position [92, 0]
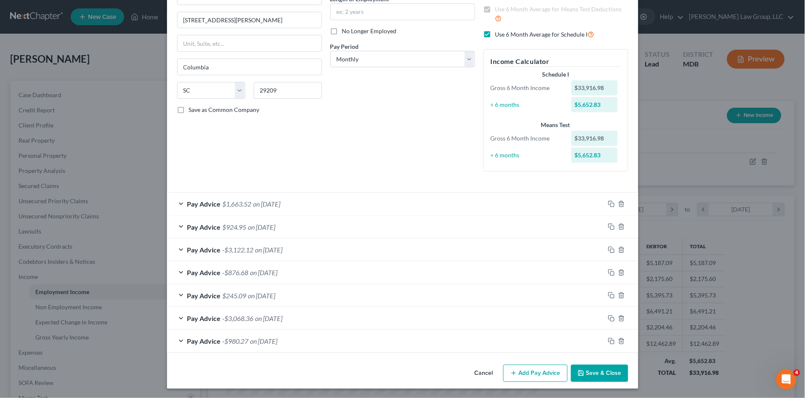
click at [330, 203] on div "Pay Advice $1,663.52 on 07/31/2025" at bounding box center [386, 204] width 438 height 22
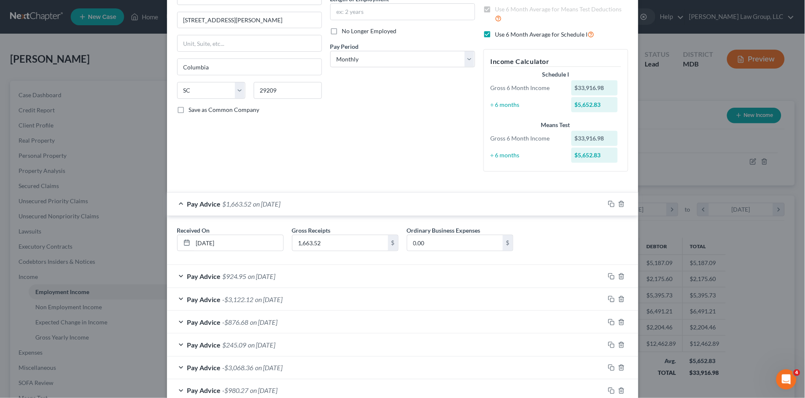
click at [329, 203] on div "Pay Advice $1,663.52 on 07/31/2025" at bounding box center [386, 204] width 438 height 22
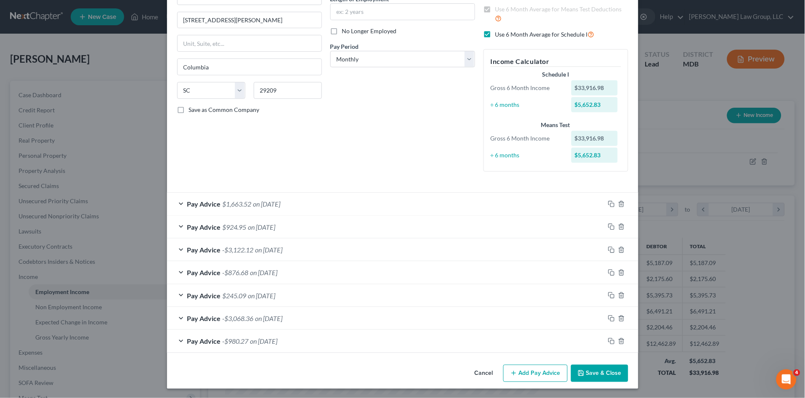
click at [583, 374] on button "Save & Close" at bounding box center [599, 374] width 57 height 18
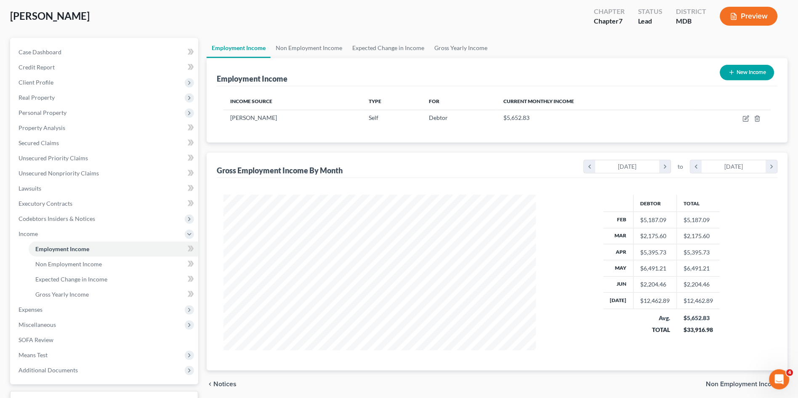
scroll to position [93, 0]
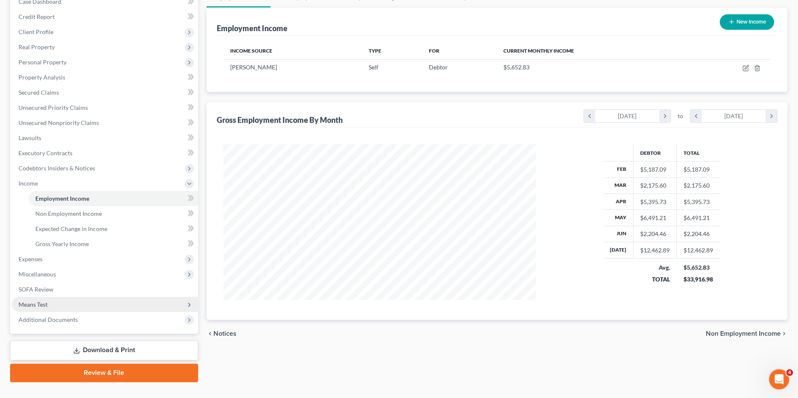
click at [43, 301] on span "Means Test" at bounding box center [33, 304] width 29 height 7
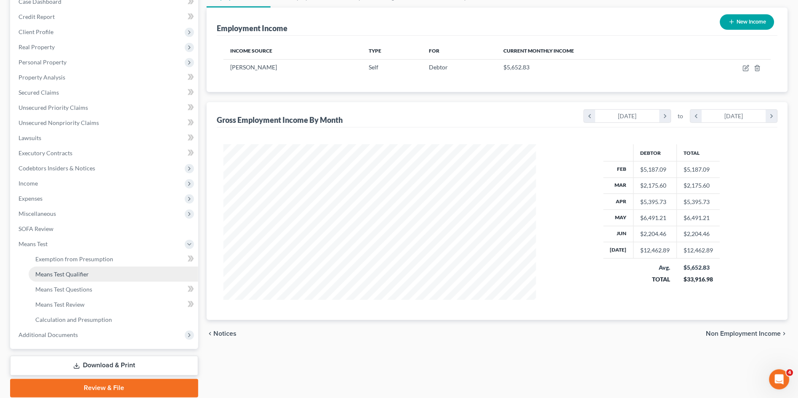
click at [82, 272] on span "Means Test Qualifier" at bounding box center [61, 274] width 53 height 7
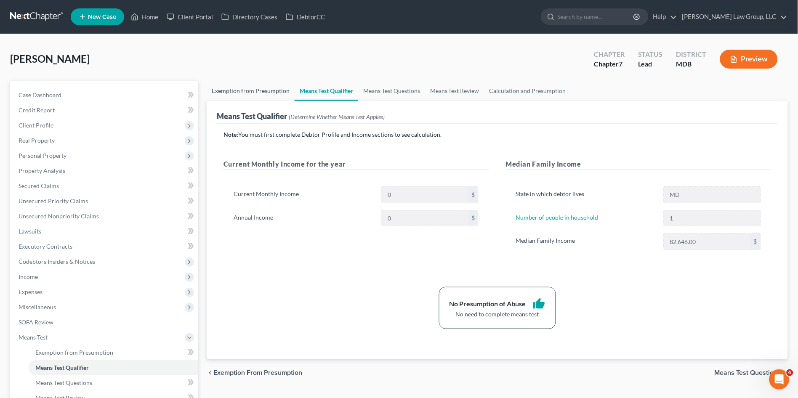
click at [268, 91] on link "Exemption from Presumption" at bounding box center [251, 91] width 88 height 20
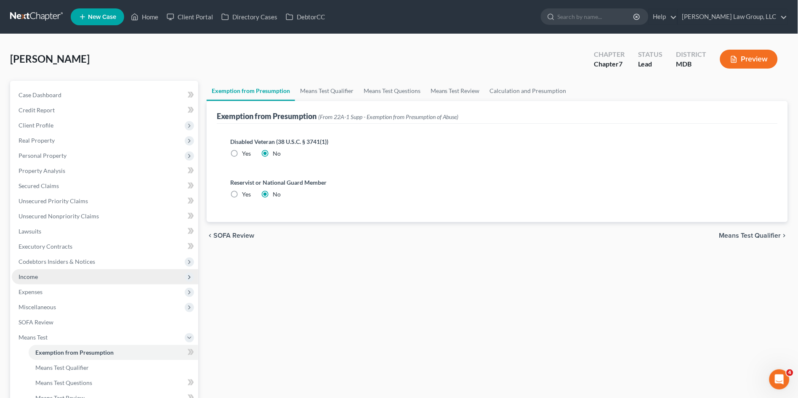
click at [87, 272] on span "Income" at bounding box center [105, 276] width 187 height 15
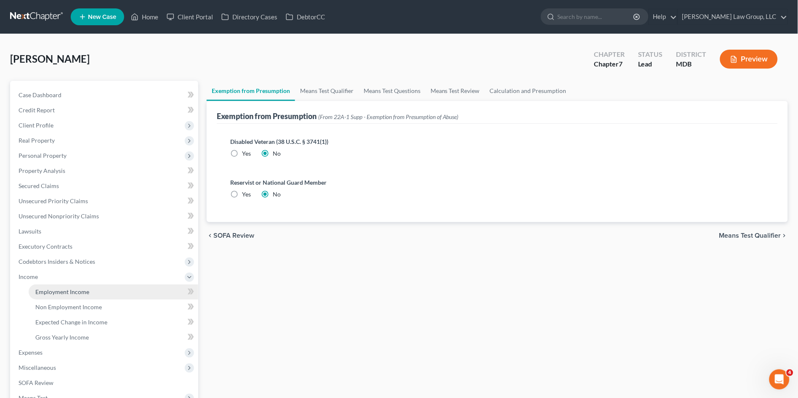
click at [83, 290] on span "Employment Income" at bounding box center [62, 291] width 54 height 7
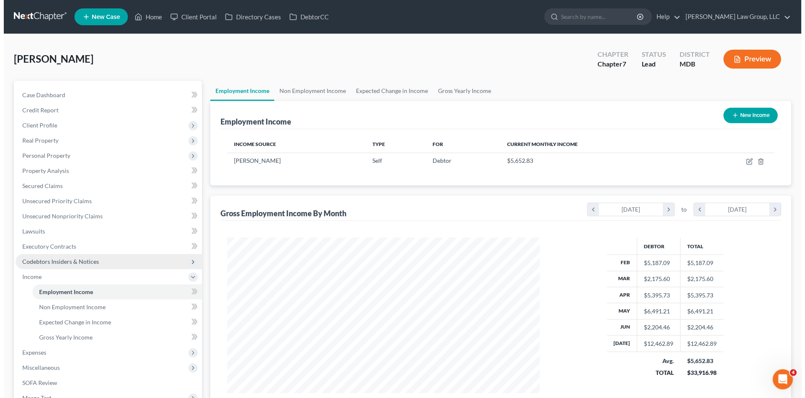
scroll to position [155, 329]
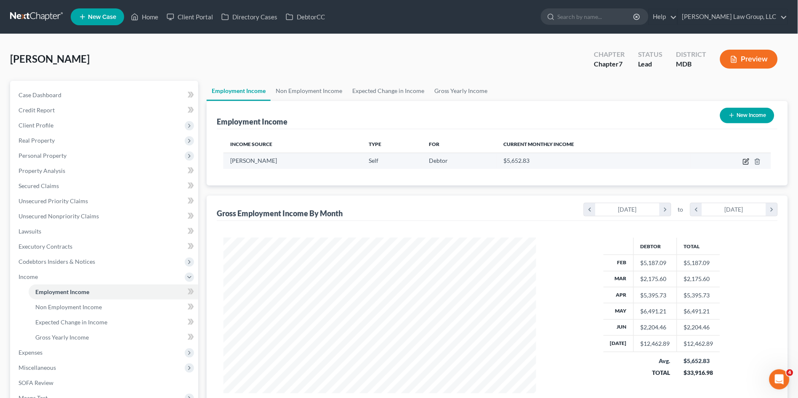
click at [746, 161] on icon "button" at bounding box center [746, 161] width 7 height 7
select select "1"
select select "42"
select select "0"
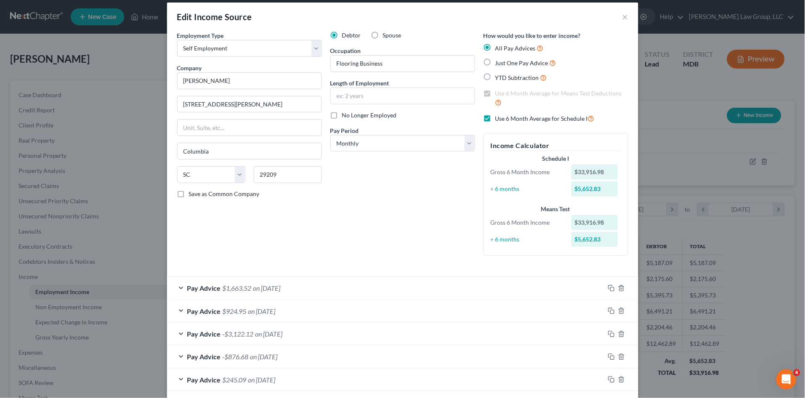
scroll to position [0, 0]
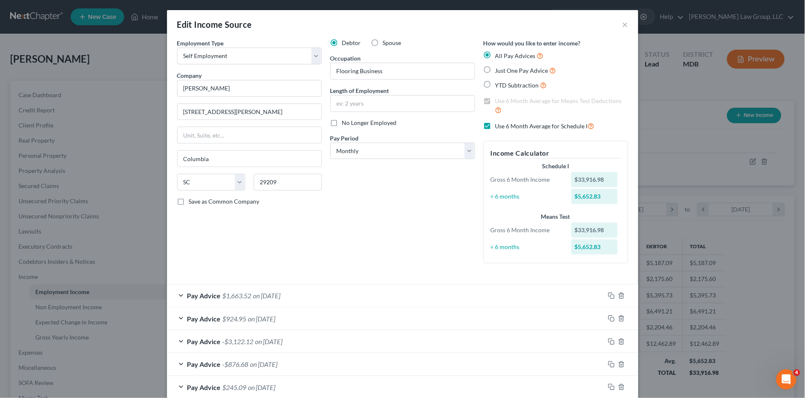
click at [374, 197] on div "Debtor Spouse Occupation Flooring Business Length of Employment No Longer Emplo…" at bounding box center [402, 155] width 153 height 232
click at [394, 227] on div "Debtor Spouse Occupation Flooring Business Length of Employment No Longer Emplo…" at bounding box center [402, 155] width 153 height 232
click at [399, 196] on div "Debtor Spouse Occupation Flooring Business Length of Employment No Longer Emplo…" at bounding box center [402, 155] width 153 height 232
click at [355, 189] on div "Debtor Spouse Occupation Flooring Business Length of Employment No Longer Emplo…" at bounding box center [402, 155] width 153 height 232
drag, startPoint x: 374, startPoint y: 201, endPoint x: 406, endPoint y: 205, distance: 31.9
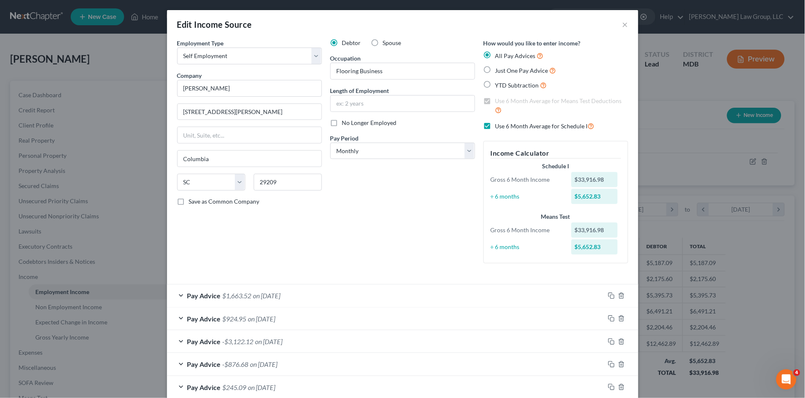
click at [374, 201] on div "Debtor Spouse Occupation Flooring Business Length of Employment No Longer Emplo…" at bounding box center [402, 155] width 153 height 232
click at [430, 180] on div "Debtor Spouse Occupation Flooring Business Length of Employment No Longer Emplo…" at bounding box center [402, 155] width 153 height 232
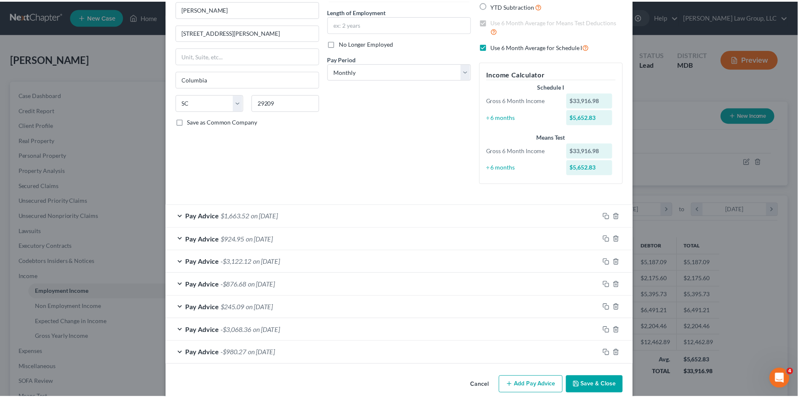
scroll to position [92, 0]
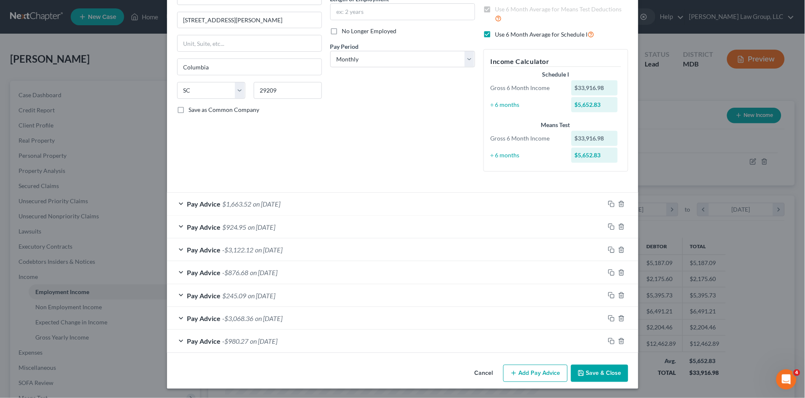
click at [581, 373] on icon "button" at bounding box center [581, 373] width 7 height 7
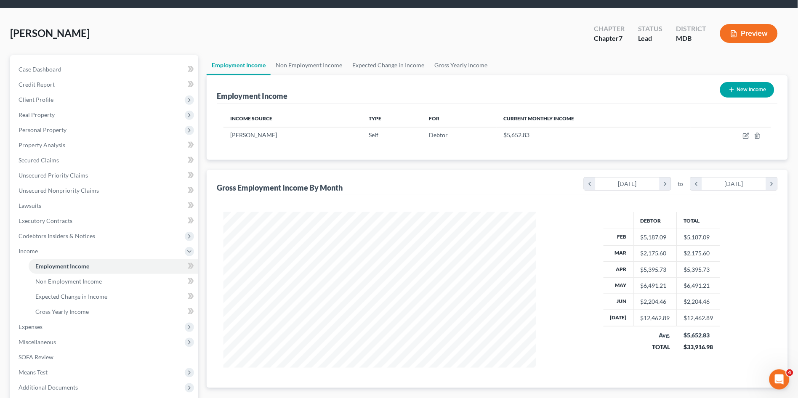
scroll to position [47, 0]
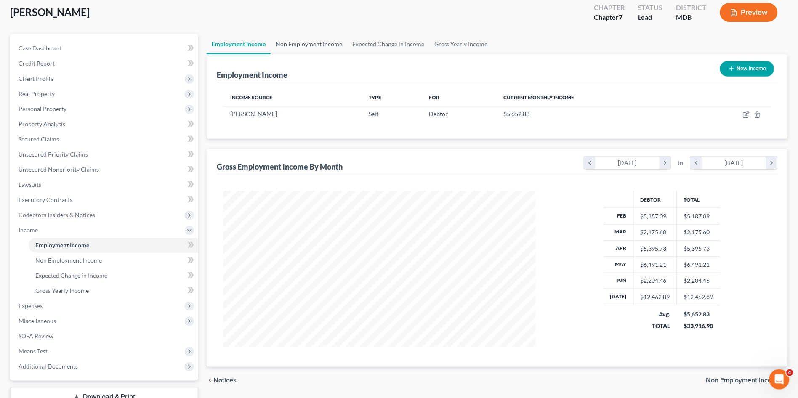
click at [302, 43] on link "Non Employment Income" at bounding box center [309, 44] width 77 height 20
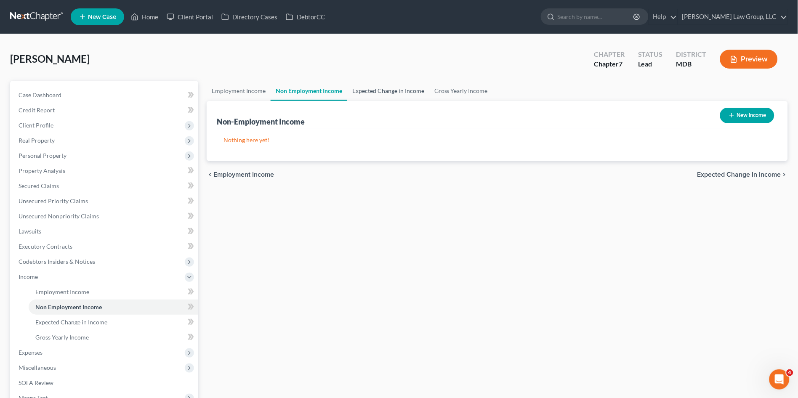
click at [387, 90] on link "Expected Change in Income" at bounding box center [388, 91] width 82 height 20
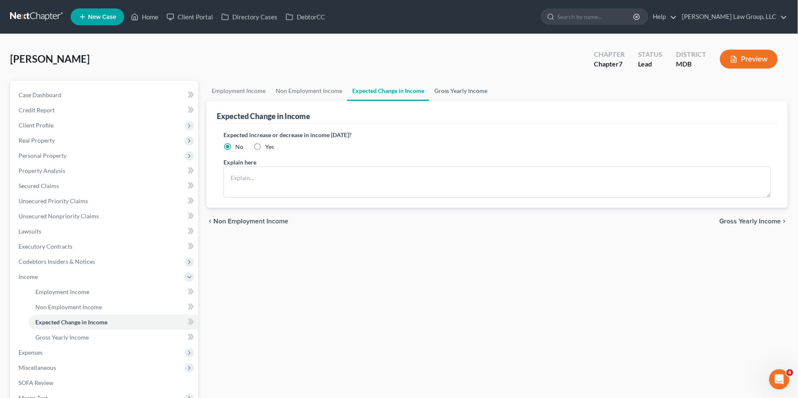
click at [450, 91] on link "Gross Yearly Income" at bounding box center [461, 91] width 64 height 20
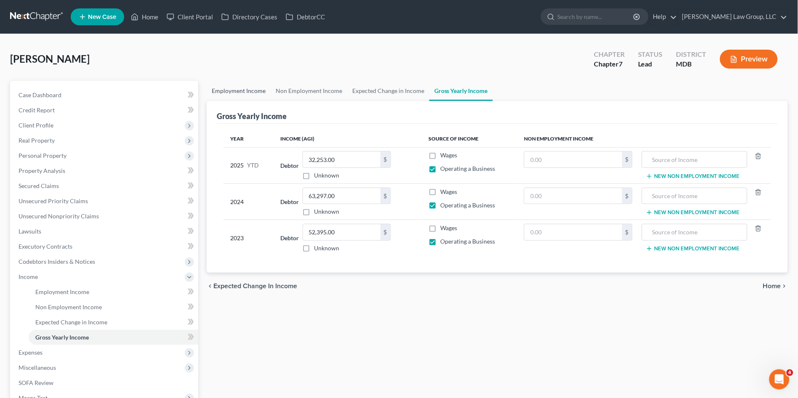
click at [232, 91] on link "Employment Income" at bounding box center [239, 91] width 64 height 20
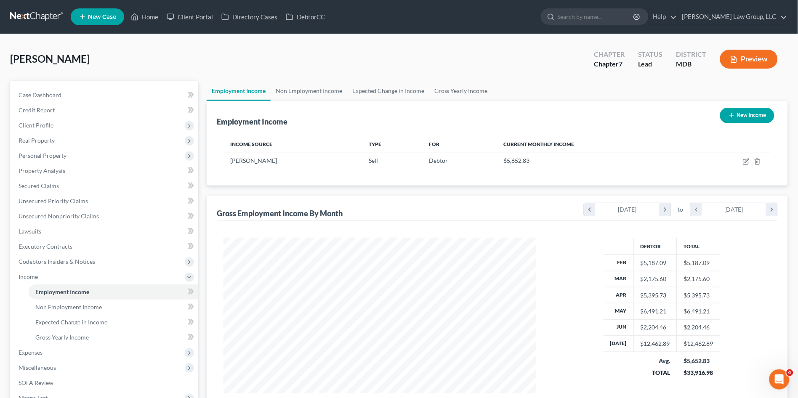
scroll to position [155, 329]
click at [59, 354] on span "Expenses" at bounding box center [105, 352] width 187 height 15
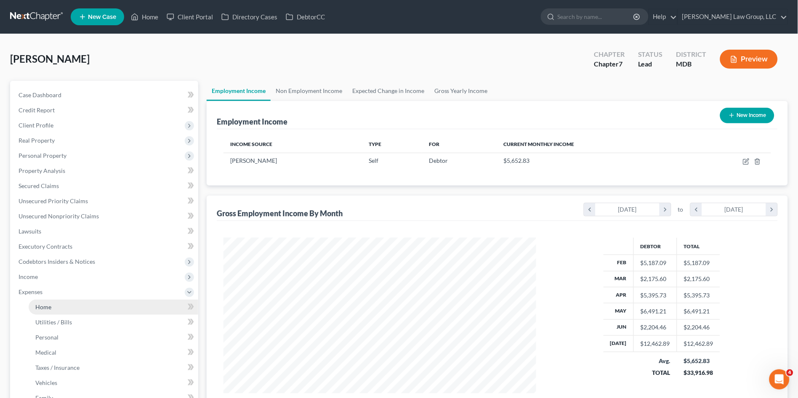
click at [53, 302] on link "Home" at bounding box center [114, 307] width 170 height 15
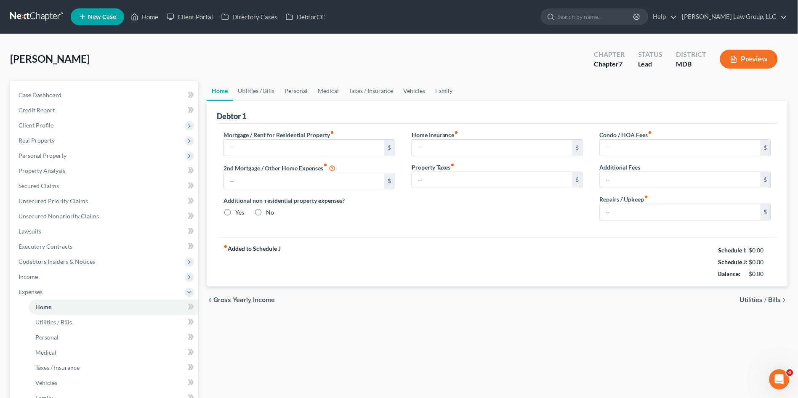
type input "1,414.00"
radio input "true"
click at [399, 260] on div "fiber_manual_record Added to Schedule J Schedule I: $0.00 Schedule J: $3,923.00…" at bounding box center [497, 261] width 561 height 49
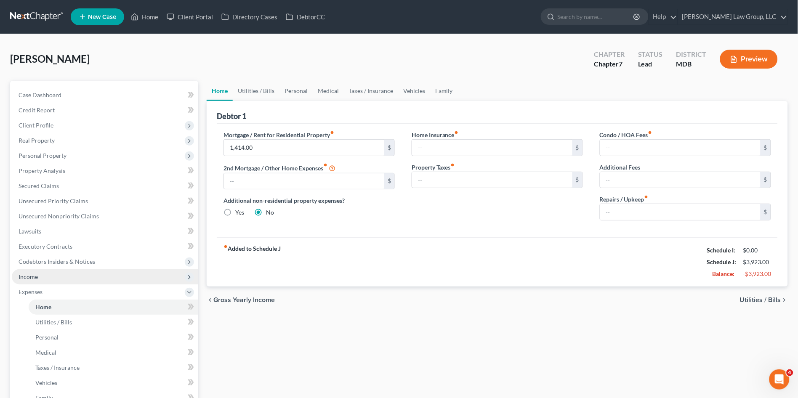
click at [48, 277] on span "Income" at bounding box center [105, 276] width 187 height 15
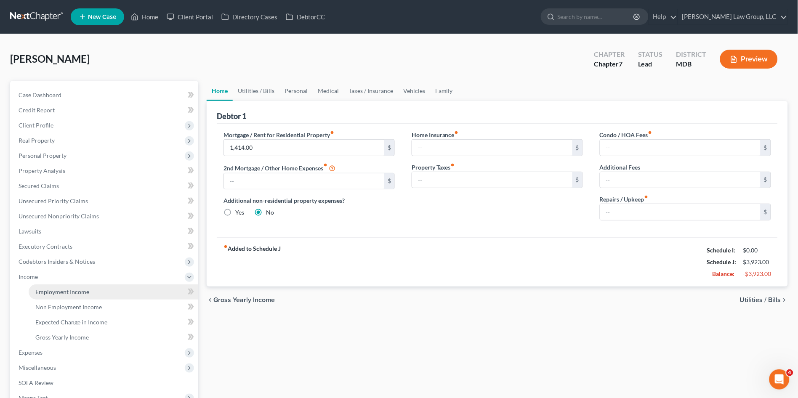
click at [53, 291] on span "Employment Income" at bounding box center [62, 291] width 54 height 7
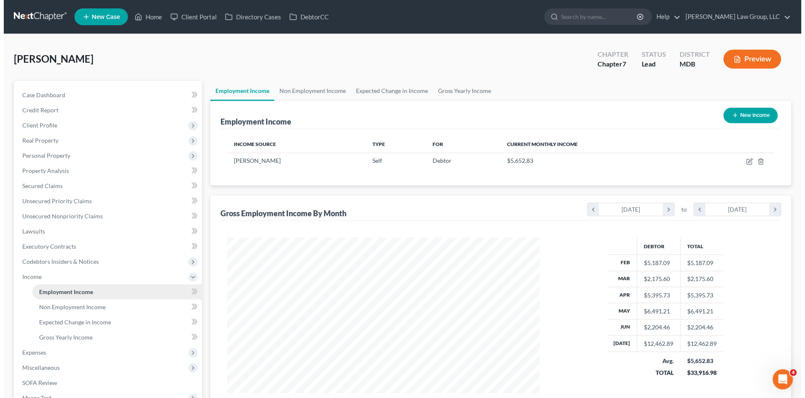
scroll to position [155, 329]
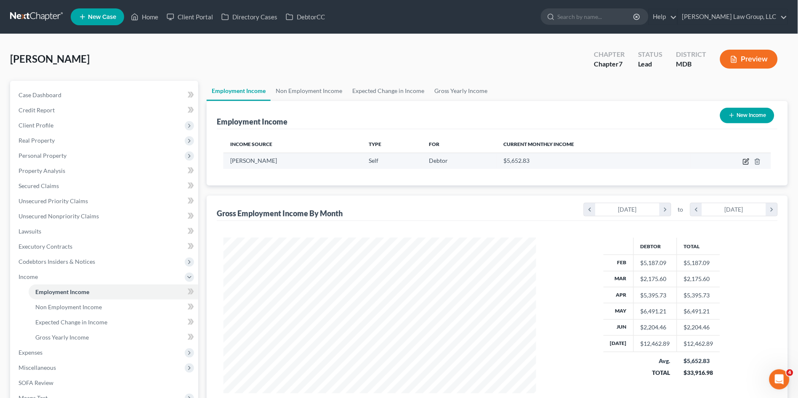
click at [747, 160] on icon "button" at bounding box center [747, 161] width 4 height 4
select select "1"
select select "42"
select select "0"
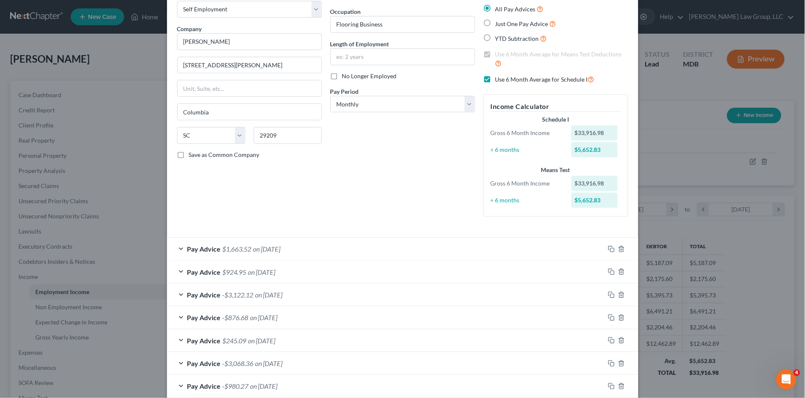
scroll to position [92, 0]
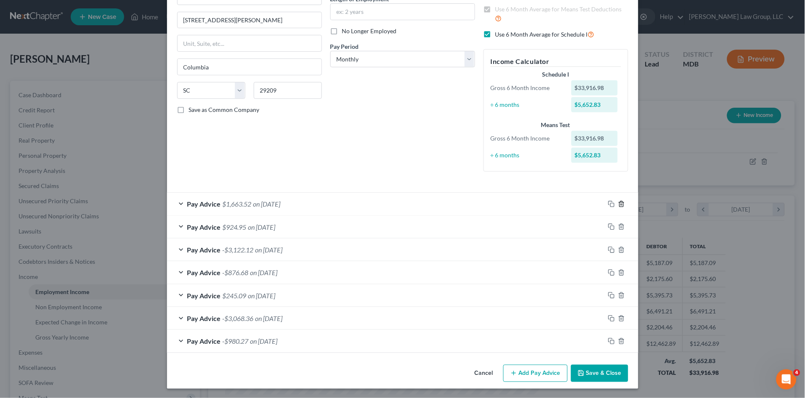
click at [620, 204] on icon "button" at bounding box center [622, 204] width 7 height 7
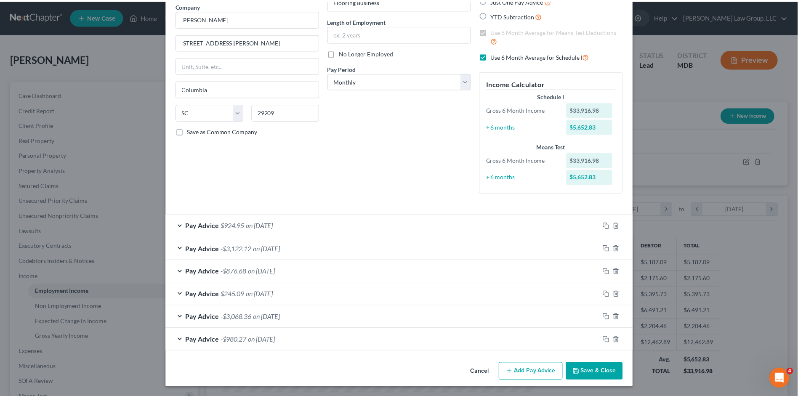
scroll to position [69, 0]
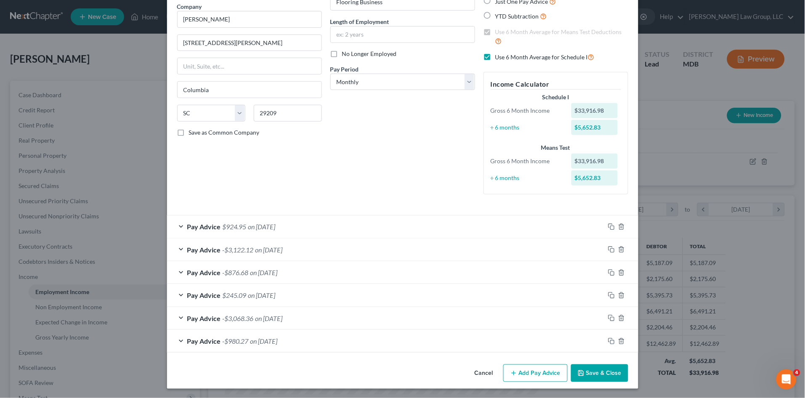
drag, startPoint x: 365, startPoint y: 171, endPoint x: 409, endPoint y: 238, distance: 80.4
click at [365, 171] on div "Debtor Spouse Occupation Flooring Business Length of Employment No Longer Emplo…" at bounding box center [402, 86] width 153 height 232
click at [589, 370] on button "Save & Close" at bounding box center [599, 374] width 57 height 18
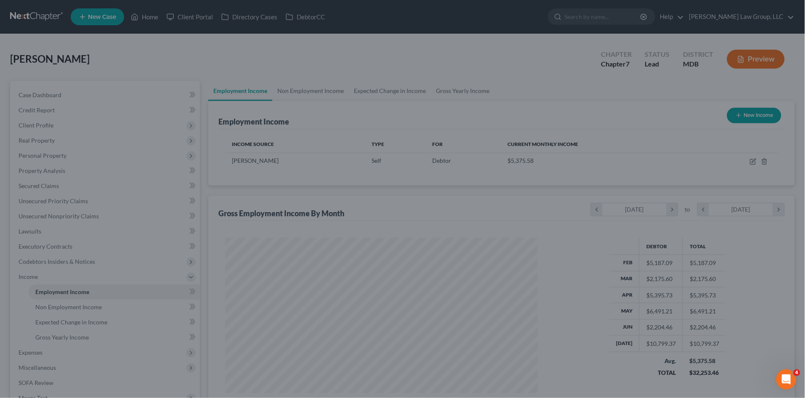
scroll to position [420900, 420726]
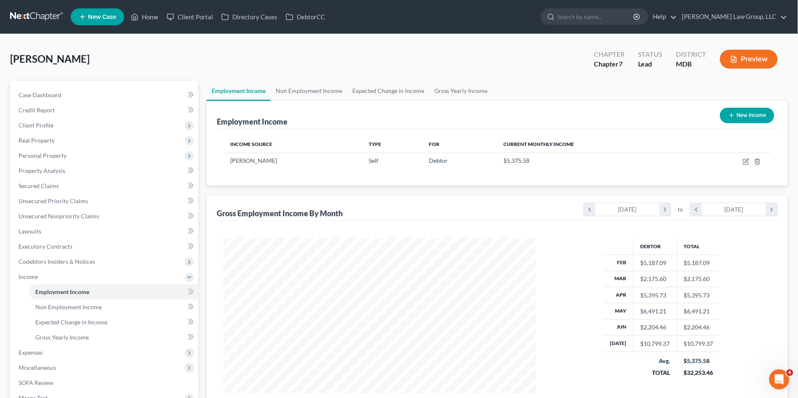
click at [747, 115] on button "New Income" at bounding box center [747, 116] width 54 height 16
select select "0"
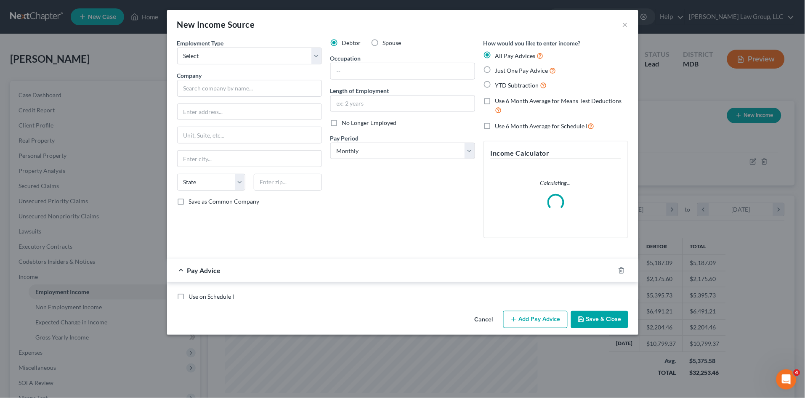
scroll to position [157, 333]
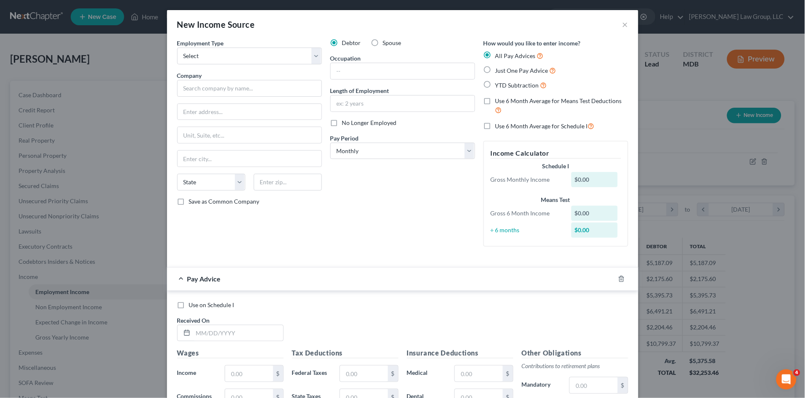
click at [496, 128] on label "Use 6 Month Average for Schedule I" at bounding box center [545, 126] width 99 height 10
click at [499, 127] on input "Use 6 Month Average for Schedule I" at bounding box center [501, 123] width 5 height 5
checkbox input "true"
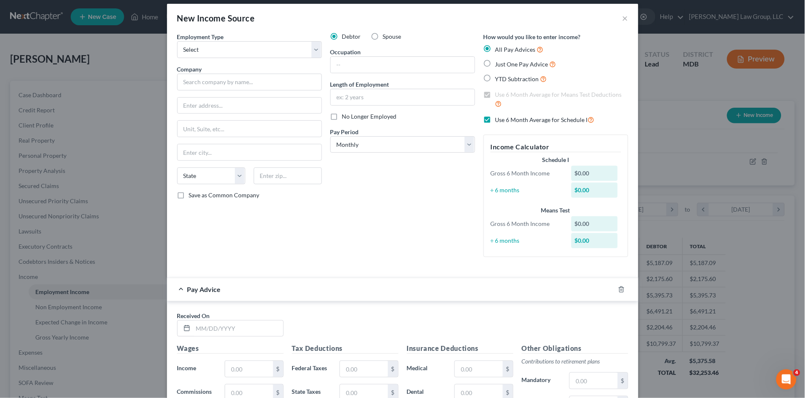
scroll to position [0, 0]
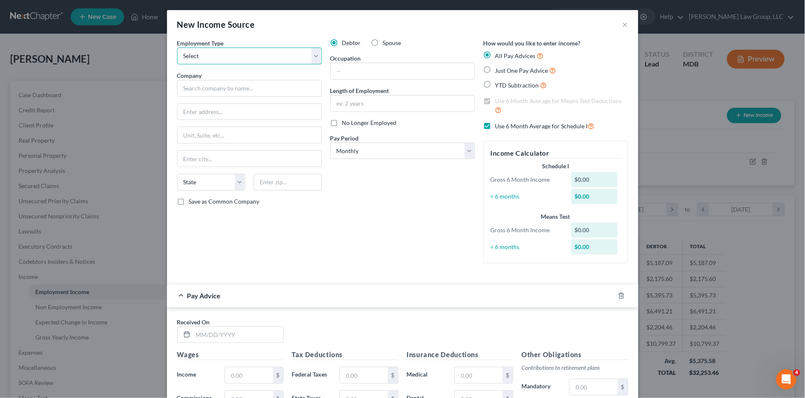
click at [283, 54] on select "Select Full or Part Time Employment Self Employment" at bounding box center [249, 56] width 145 height 17
select select "1"
click at [177, 48] on select "Select Full or Part Time Employment Self Employment" at bounding box center [249, 56] width 145 height 17
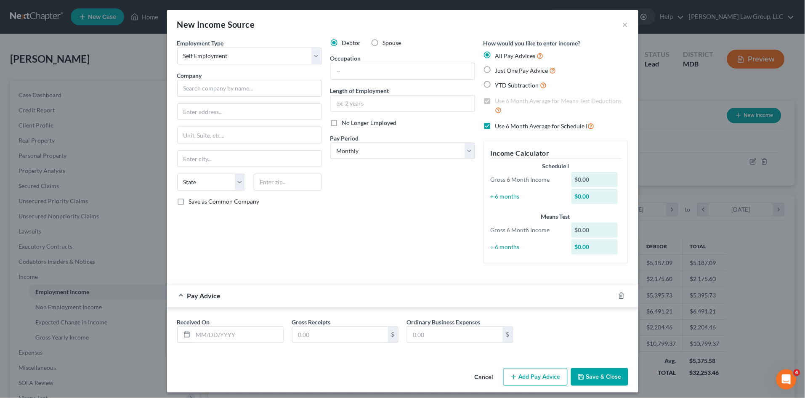
click at [380, 250] on div "Debtor Spouse Occupation Length of Employment No Longer Employed Pay Period * S…" at bounding box center [402, 155] width 153 height 232
click at [206, 333] on input "text" at bounding box center [238, 335] width 90 height 16
type input "07/31/2025"
click at [309, 340] on input "text" at bounding box center [341, 335] width 96 height 16
type input "2,000.00"
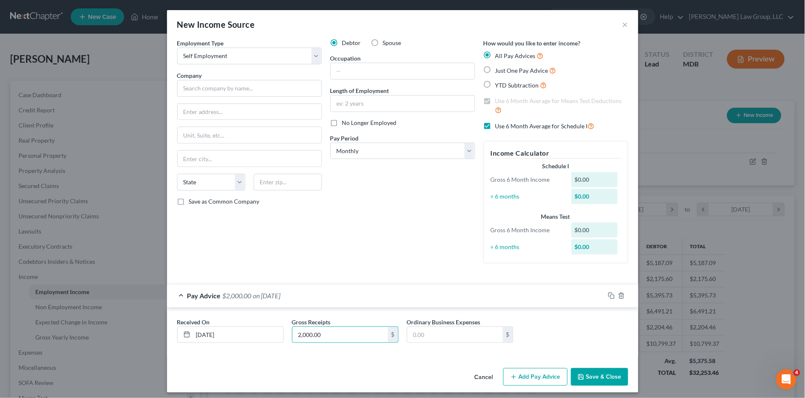
click at [529, 377] on button "Add Pay Advice" at bounding box center [536, 377] width 64 height 18
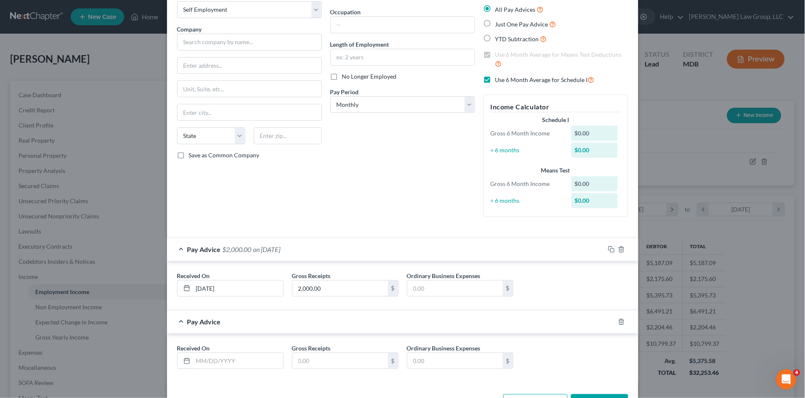
scroll to position [76, 0]
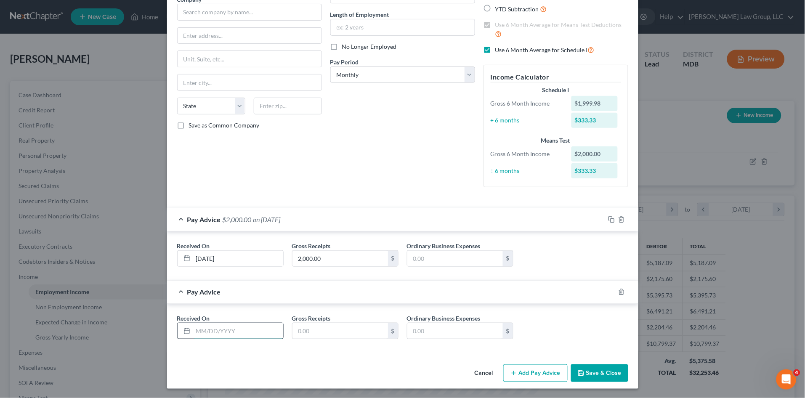
click at [225, 336] on input "text" at bounding box center [238, 331] width 90 height 16
type input "06/30/2025"
click at [301, 333] on input "text" at bounding box center [341, 331] width 96 height 16
type input "1,500.00"
click at [523, 369] on button "Add Pay Advice" at bounding box center [536, 374] width 64 height 18
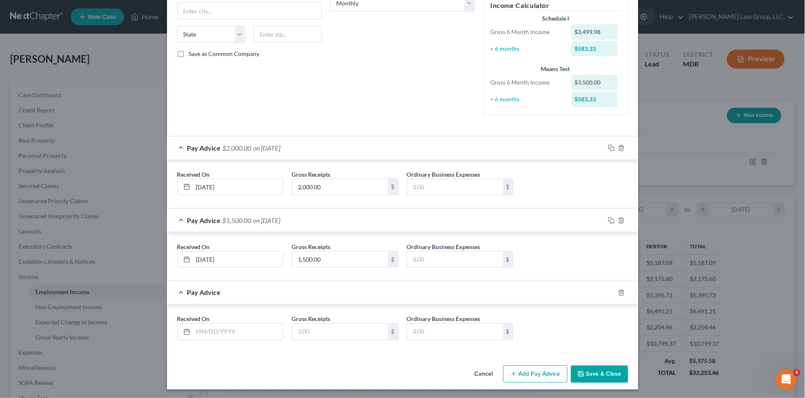
scroll to position [149, 0]
click at [208, 331] on input "text" at bounding box center [238, 331] width 90 height 16
type input "05/31/2025"
click at [317, 331] on input "text" at bounding box center [341, 331] width 96 height 16
type input "1,800.00"
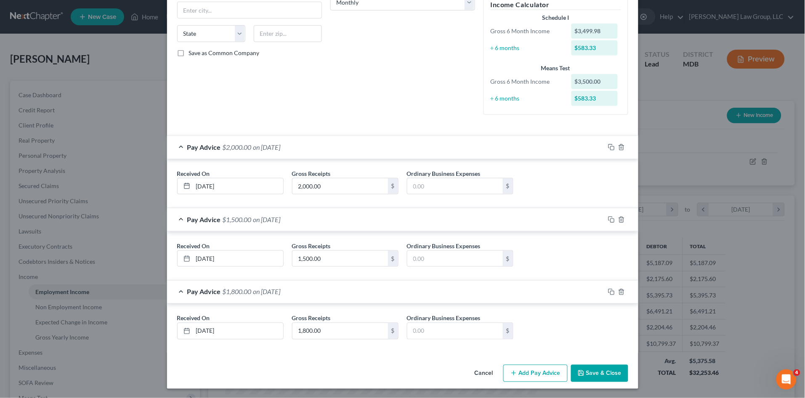
click at [536, 375] on button "Add Pay Advice" at bounding box center [536, 374] width 64 height 18
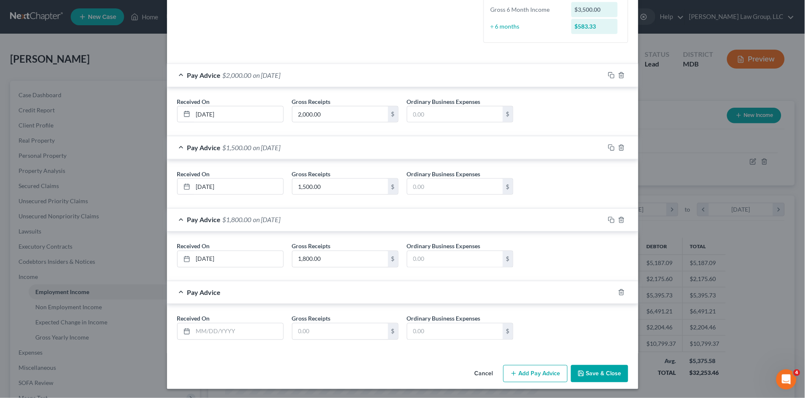
scroll to position [221, 0]
click at [220, 329] on input "text" at bounding box center [238, 331] width 90 height 16
type input "04/30/2025"
click at [322, 336] on input "text" at bounding box center [341, 331] width 96 height 16
type input "800.00"
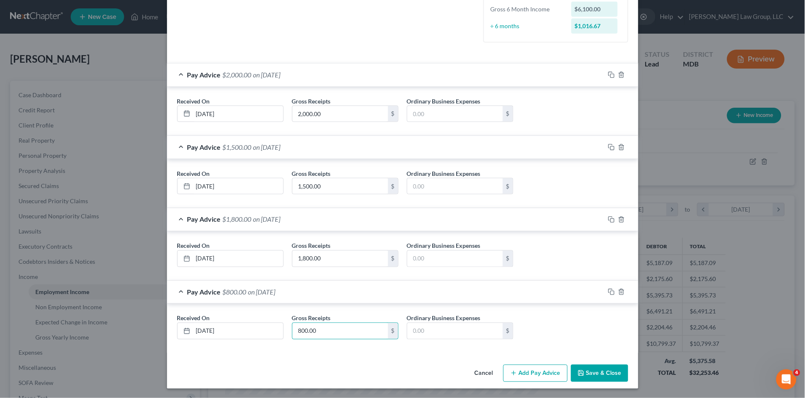
click at [549, 370] on button "Add Pay Advice" at bounding box center [536, 374] width 64 height 18
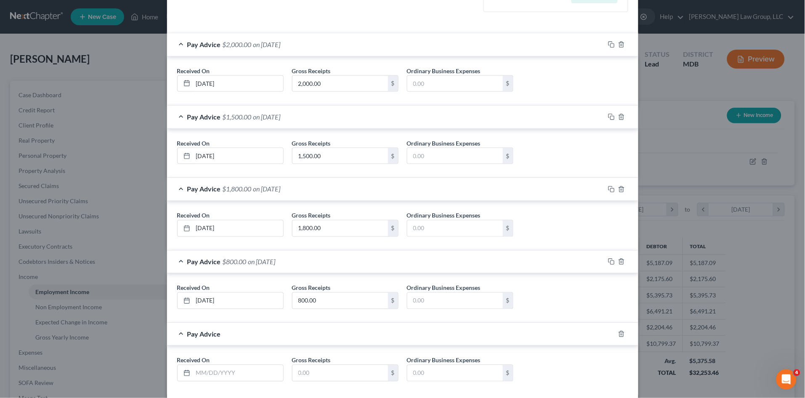
scroll to position [268, 0]
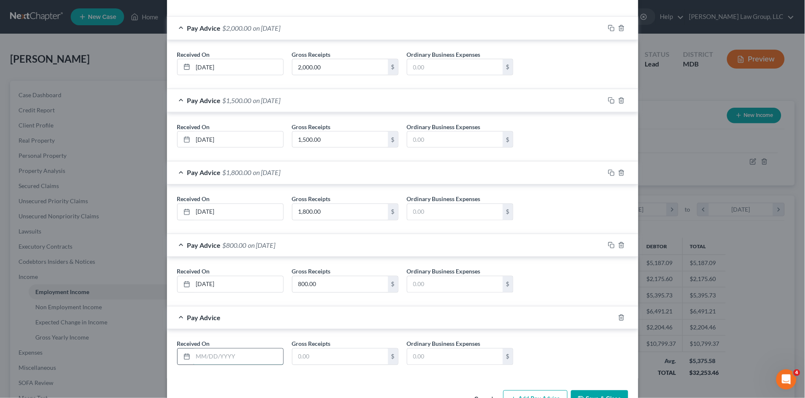
click at [215, 357] on input "text" at bounding box center [238, 357] width 90 height 16
type input "03/31/2025"
click at [322, 349] on div "$" at bounding box center [345, 357] width 107 height 17
click at [323, 353] on input "text" at bounding box center [341, 357] width 96 height 16
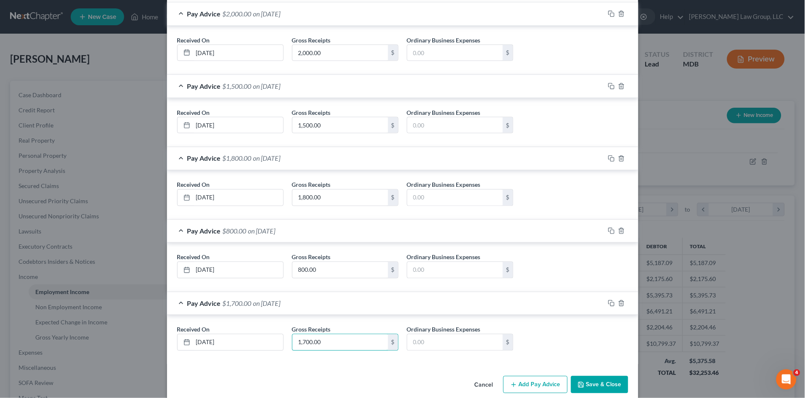
scroll to position [293, 0]
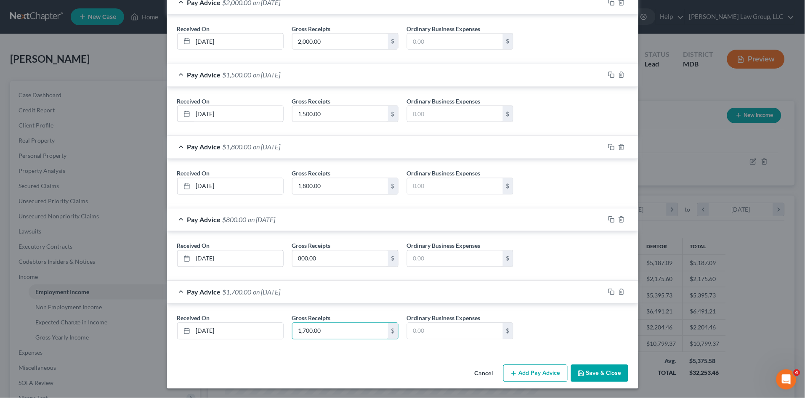
type input "1,700.00"
click at [517, 376] on button "Add Pay Advice" at bounding box center [536, 374] width 64 height 18
click at [236, 335] on input "text" at bounding box center [238, 331] width 90 height 16
type input "02/28/2025"
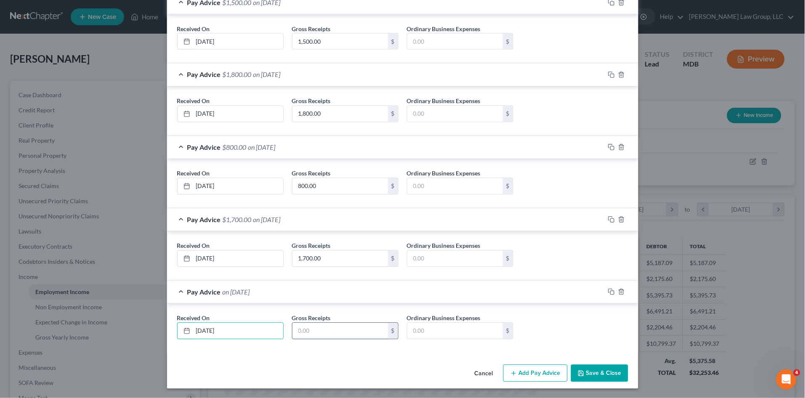
click at [311, 331] on input "text" at bounding box center [341, 331] width 96 height 16
type input "2,181.11"
click at [581, 367] on button "Save & Close" at bounding box center [599, 374] width 57 height 18
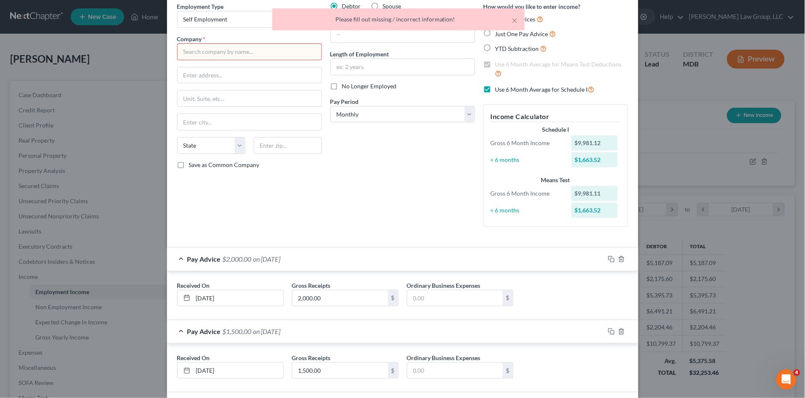
scroll to position [0, 0]
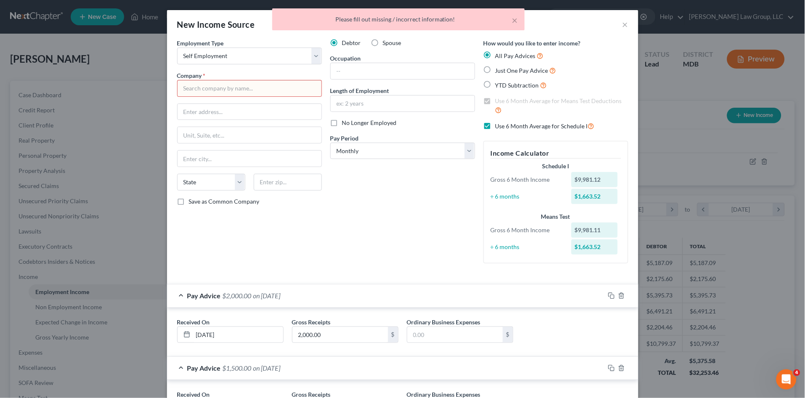
click at [236, 86] on input "text" at bounding box center [249, 88] width 145 height 17
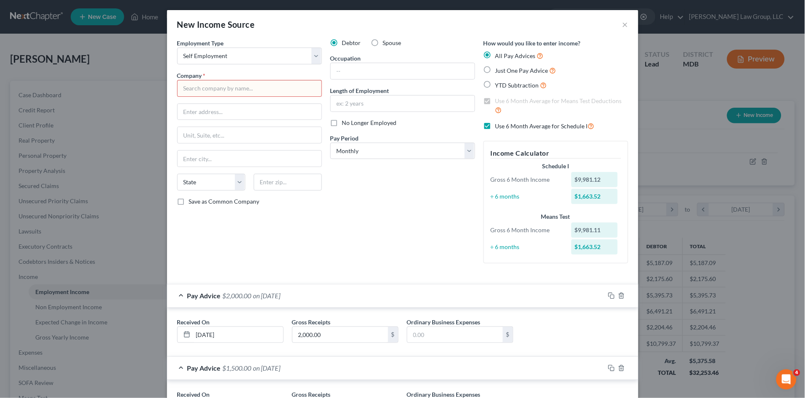
type input "Vern Hyslop"
type input "417 Fountian Lake Court"
type input "Columbia"
select select "42"
type input "29209"
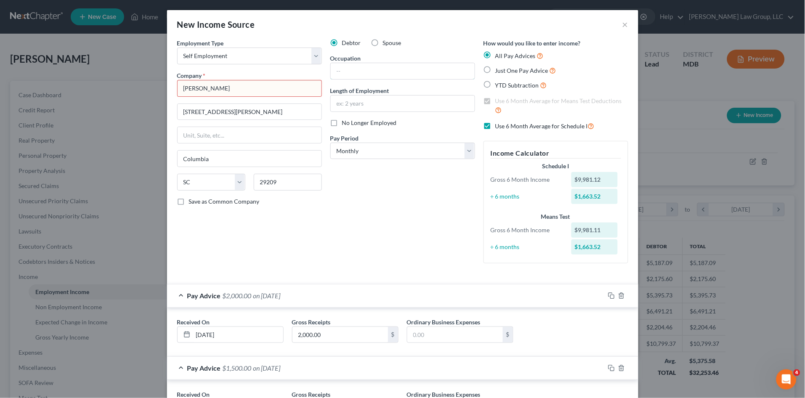
type input "Flooring Business"
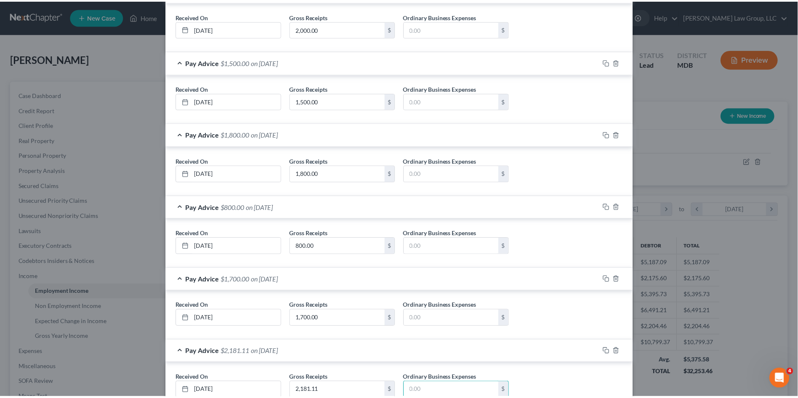
scroll to position [366, 0]
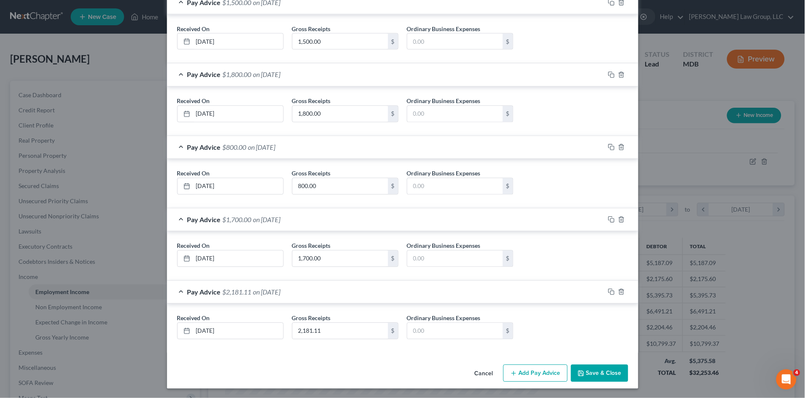
click at [601, 373] on button "Save & Close" at bounding box center [599, 374] width 57 height 18
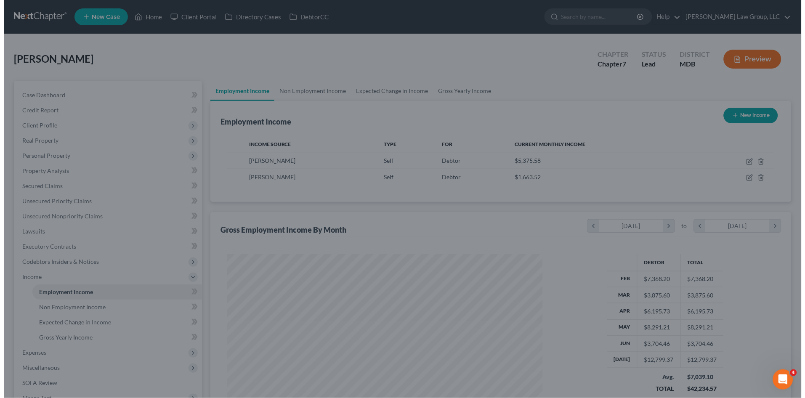
scroll to position [420900, 420726]
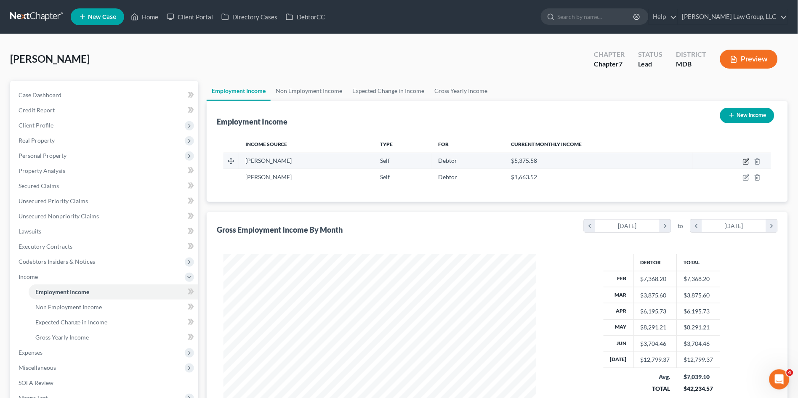
click at [748, 160] on icon "button" at bounding box center [746, 161] width 7 height 7
select select "1"
select select "42"
select select "0"
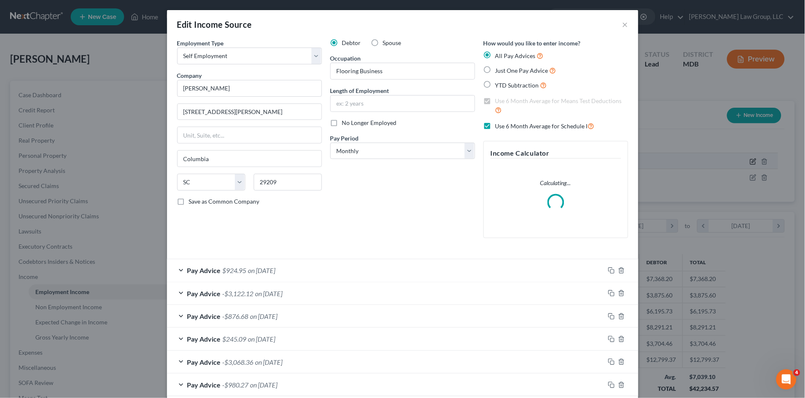
scroll to position [157, 333]
click at [496, 126] on label "Use 6 Month Average for Schedule I" at bounding box center [545, 126] width 99 height 10
click at [499, 126] on input "Use 6 Month Average for Schedule I" at bounding box center [501, 123] width 5 height 5
checkbox input "false"
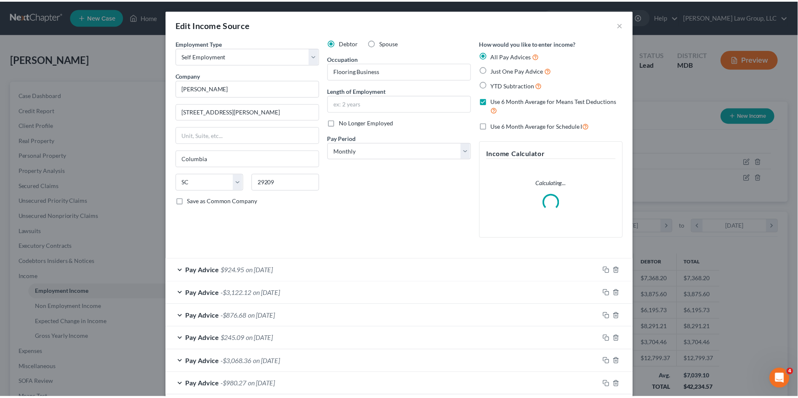
scroll to position [44, 0]
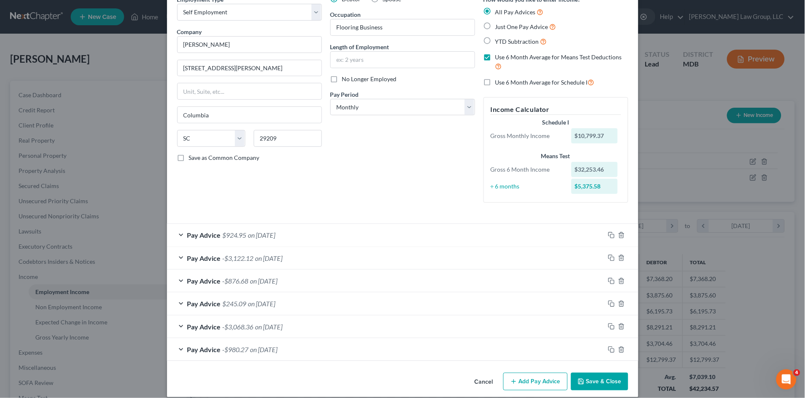
click at [599, 381] on button "Save & Close" at bounding box center [599, 382] width 57 height 18
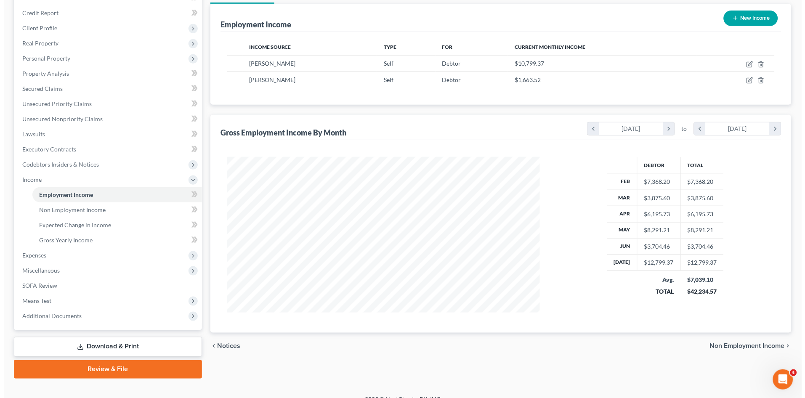
scroll to position [109, 0]
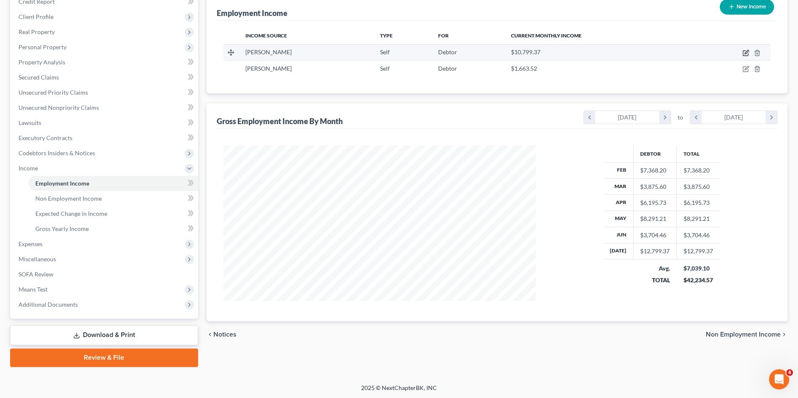
click at [747, 51] on icon "button" at bounding box center [747, 52] width 4 height 4
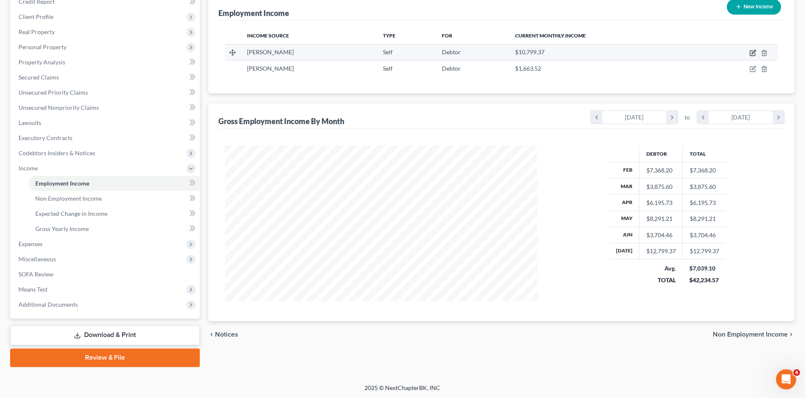
select select "1"
select select "42"
select select "0"
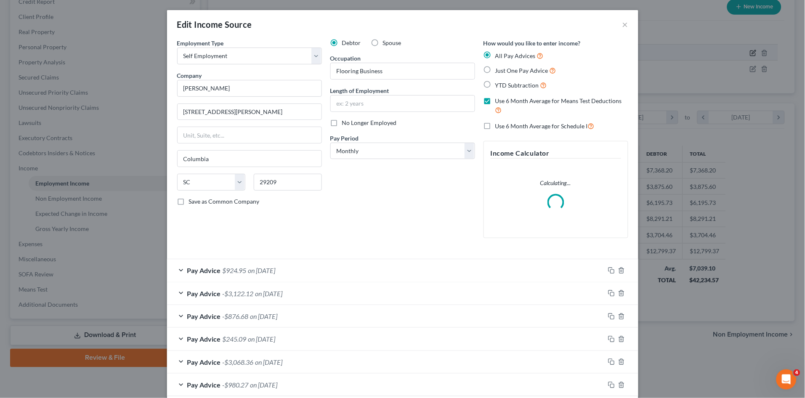
scroll to position [157, 333]
